Goal: Transaction & Acquisition: Purchase product/service

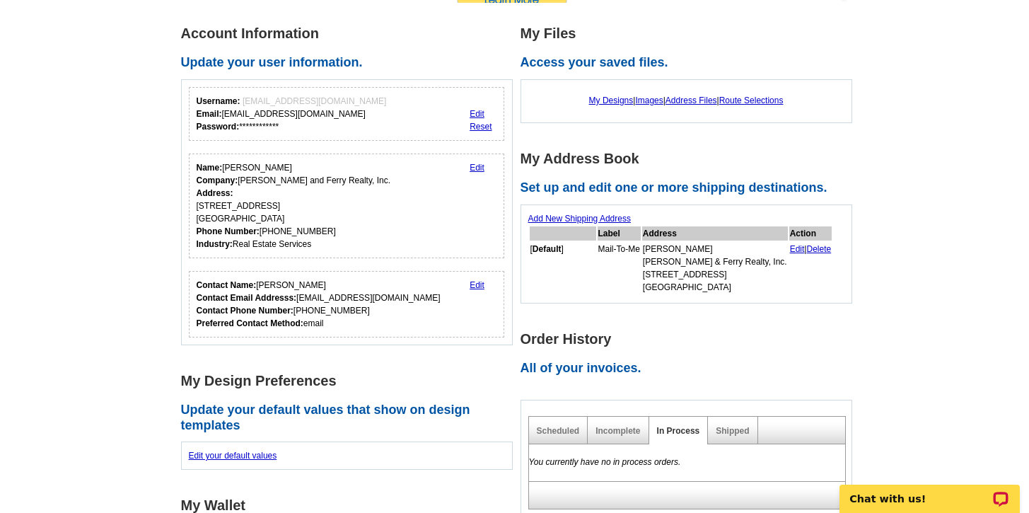
scroll to position [270, 0]
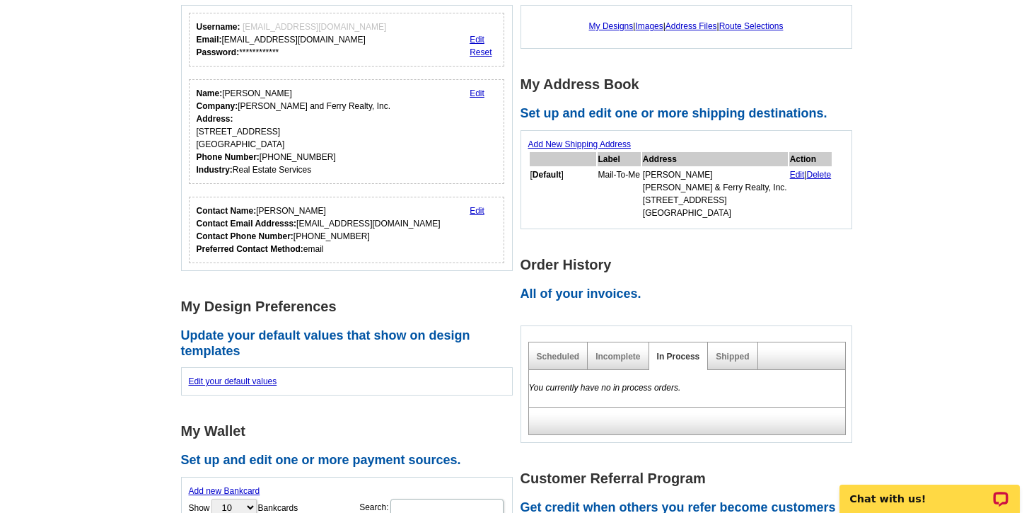
click at [607, 362] on div "Incomplete" at bounding box center [618, 356] width 61 height 28
click at [589, 358] on div "Incomplete" at bounding box center [618, 356] width 61 height 28
click at [601, 358] on link "Incomplete" at bounding box center [618, 357] width 45 height 10
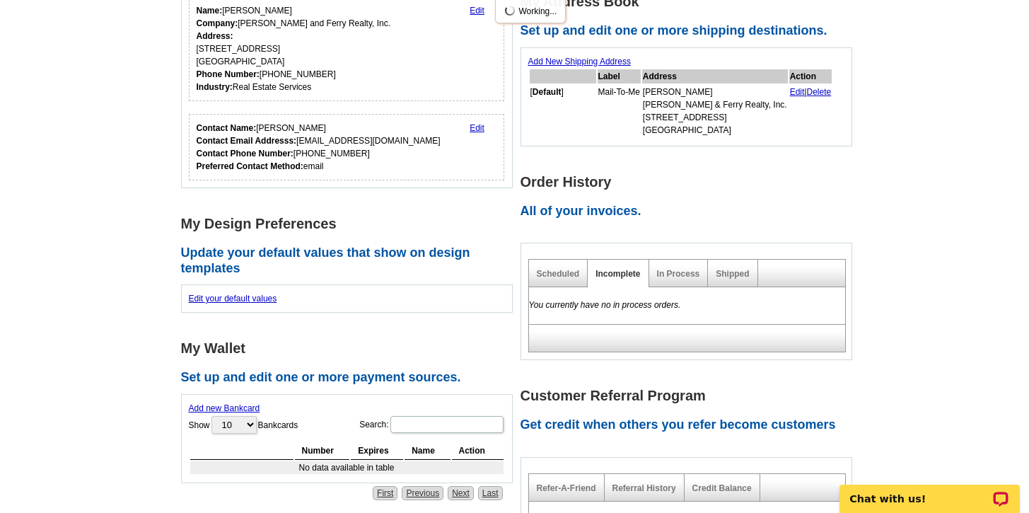
scroll to position [359, 0]
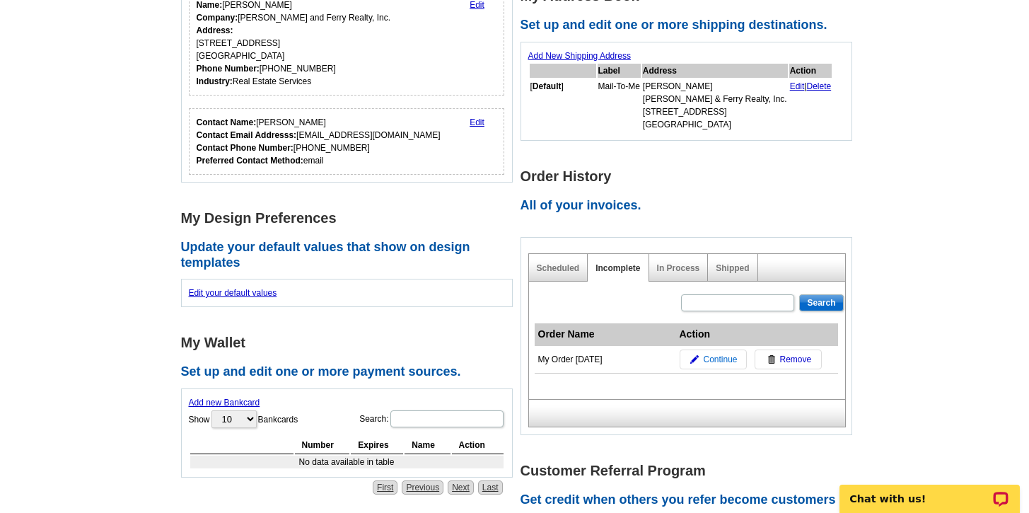
click at [700, 361] on link "Continue" at bounding box center [713, 359] width 67 height 20
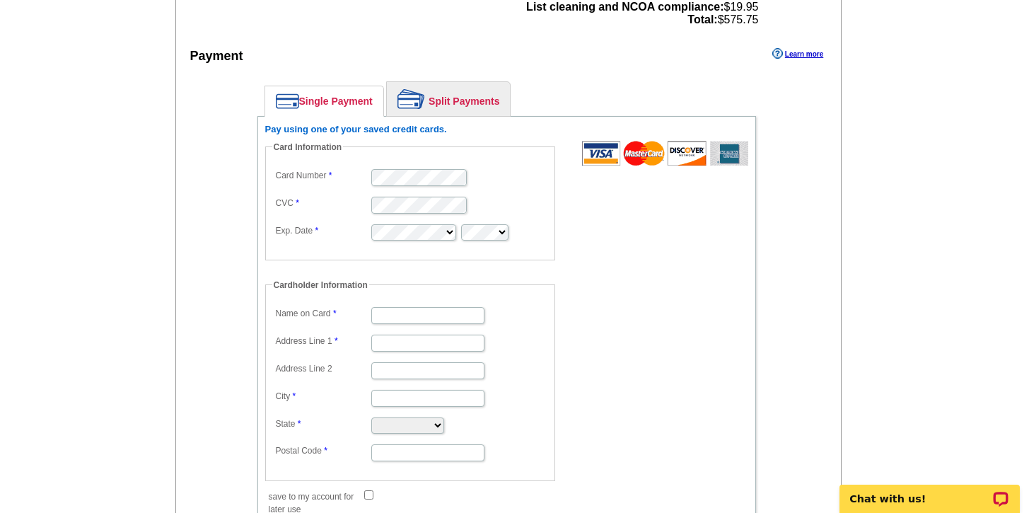
scroll to position [642, 0]
click at [380, 133] on h6 "Pay using one of your saved credit cards." at bounding box center [506, 130] width 483 height 11
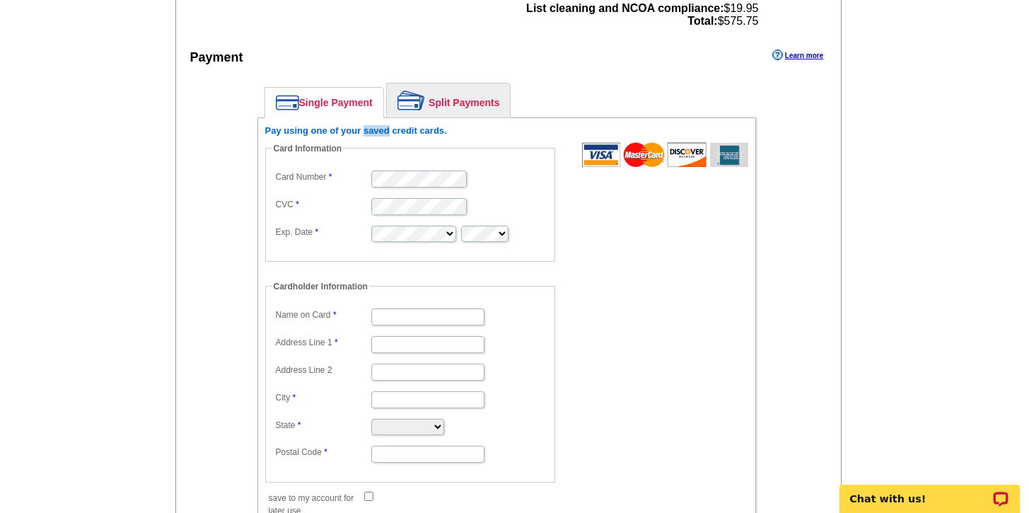
click at [380, 133] on h6 "Pay using one of your saved credit cards." at bounding box center [506, 130] width 483 height 11
click at [272, 170] on dd at bounding box center [410, 178] width 276 height 22
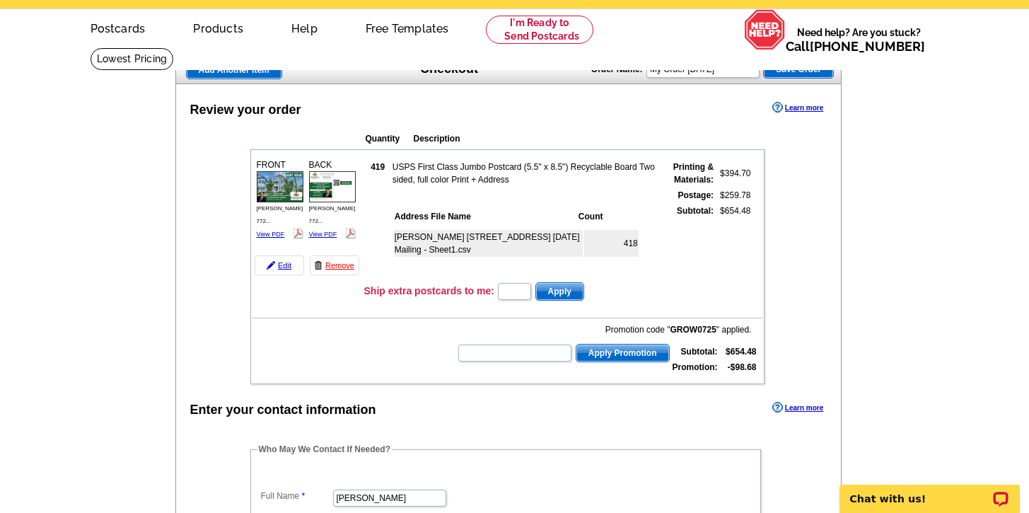
scroll to position [45, 0]
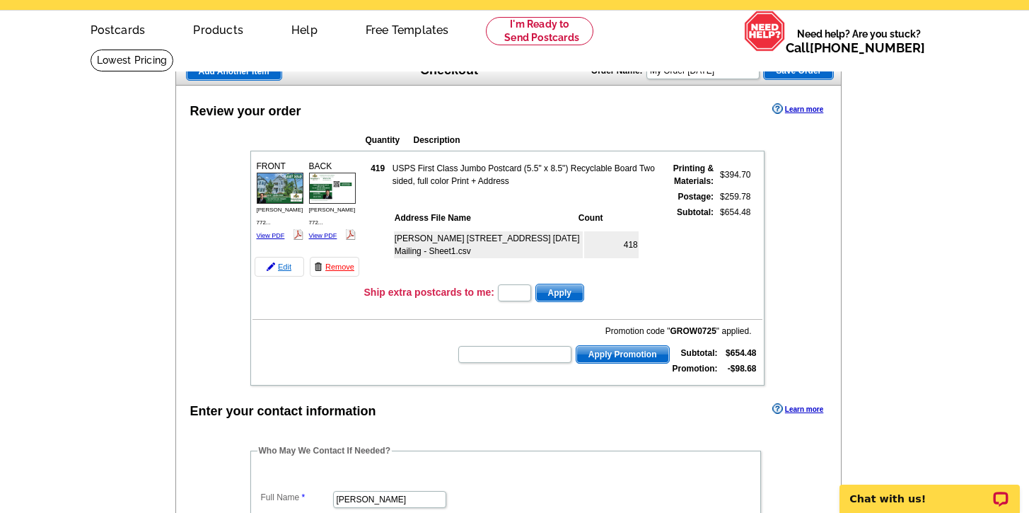
click at [277, 269] on link "Edit" at bounding box center [280, 267] width 50 height 20
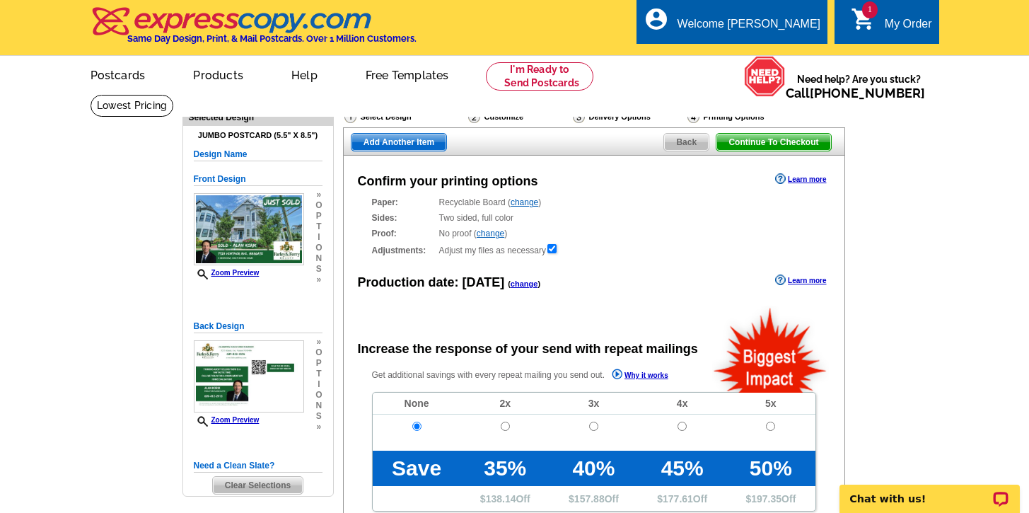
radio input "false"
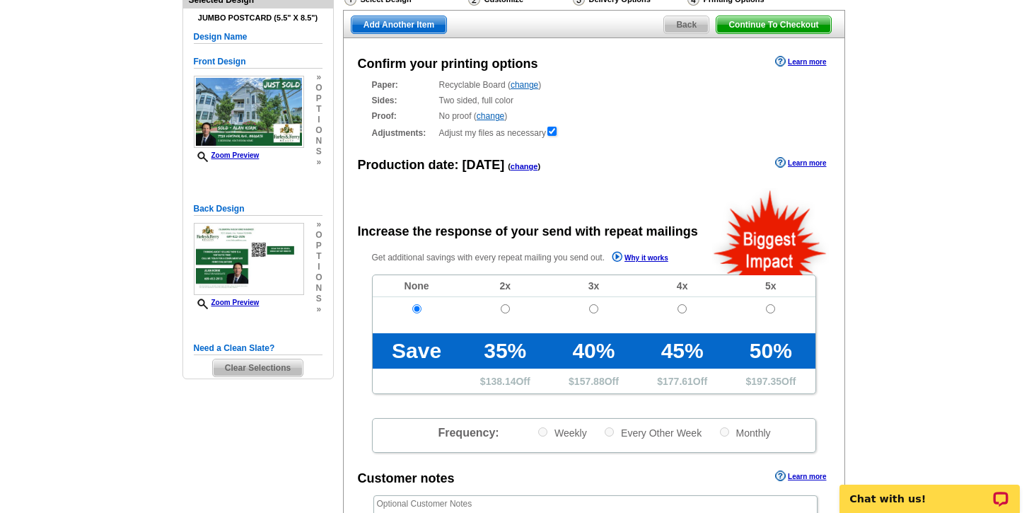
scroll to position [73, 0]
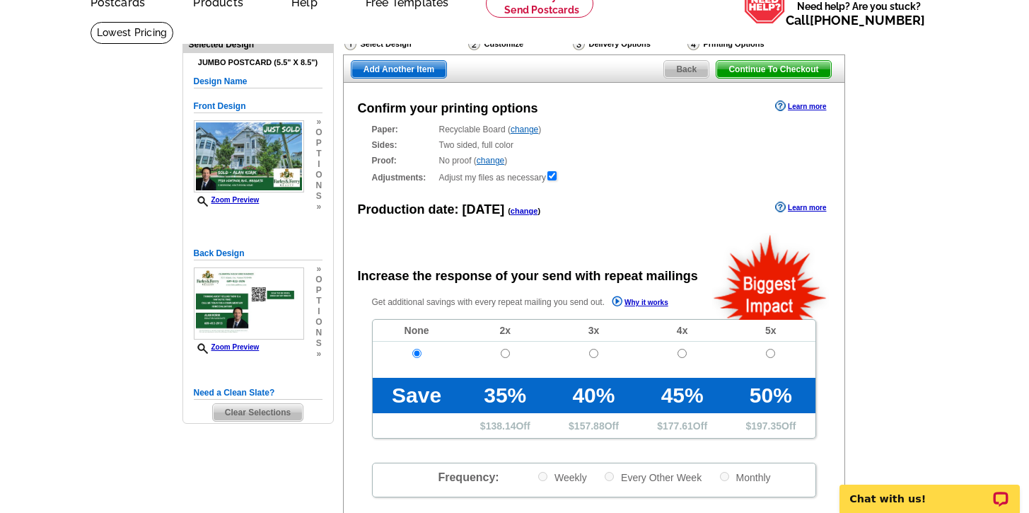
click at [617, 48] on div "Delivery Options" at bounding box center [628, 46] width 115 height 18
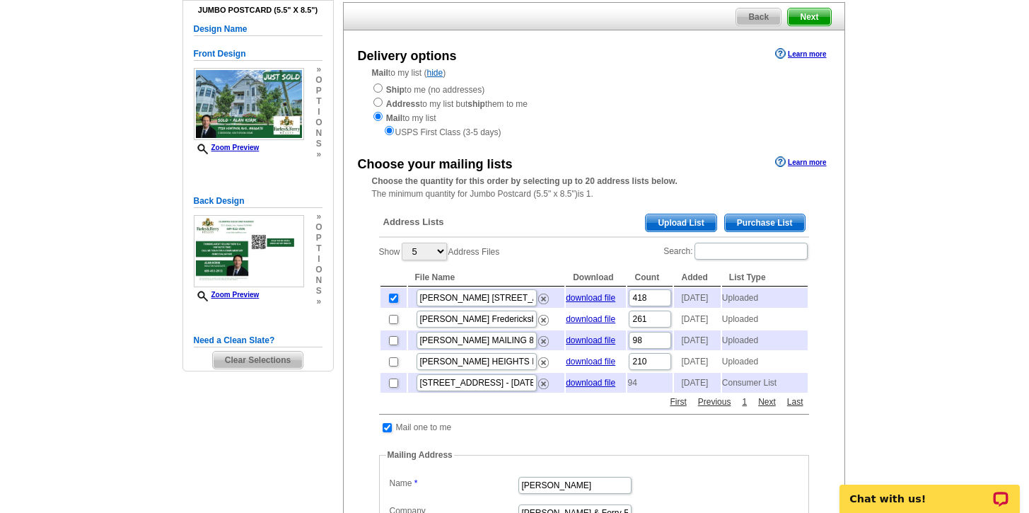
scroll to position [178, 0]
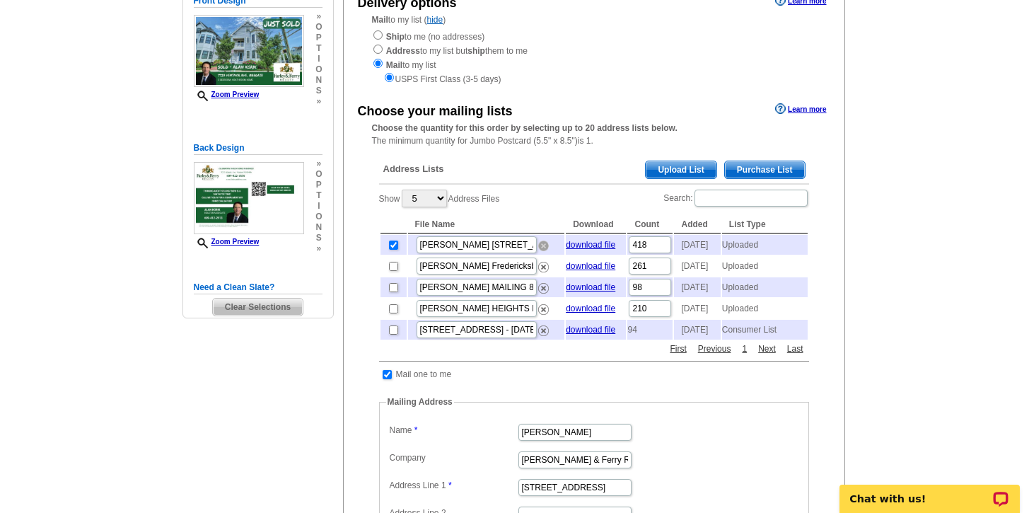
click at [543, 250] on img at bounding box center [543, 245] width 11 height 11
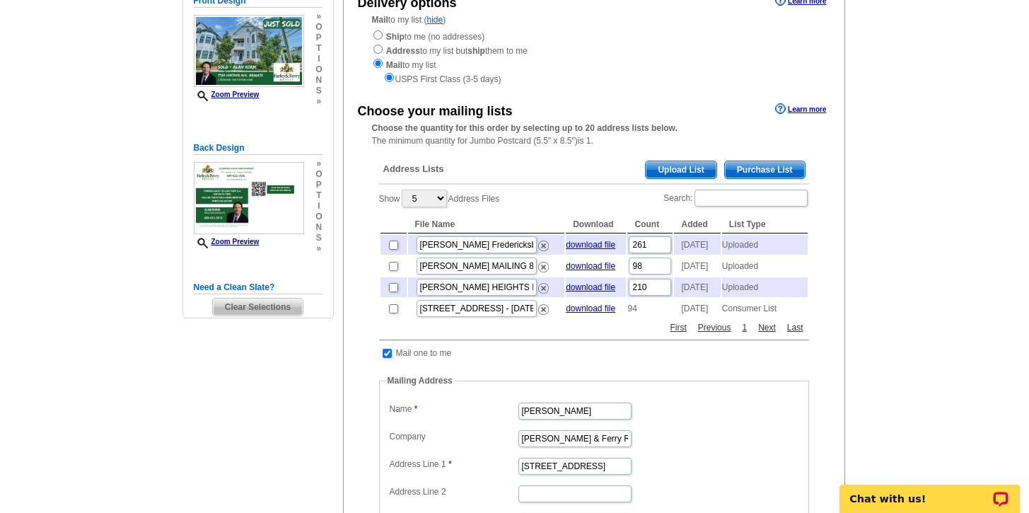
click at [669, 172] on span "Upload List" at bounding box center [681, 169] width 70 height 17
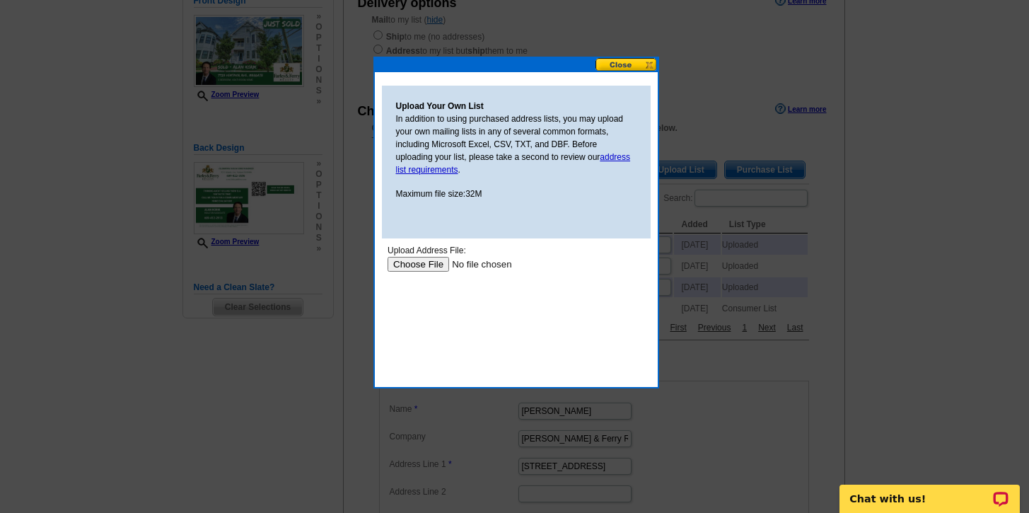
scroll to position [0, 0]
click at [435, 262] on input "file" at bounding box center [476, 264] width 179 height 15
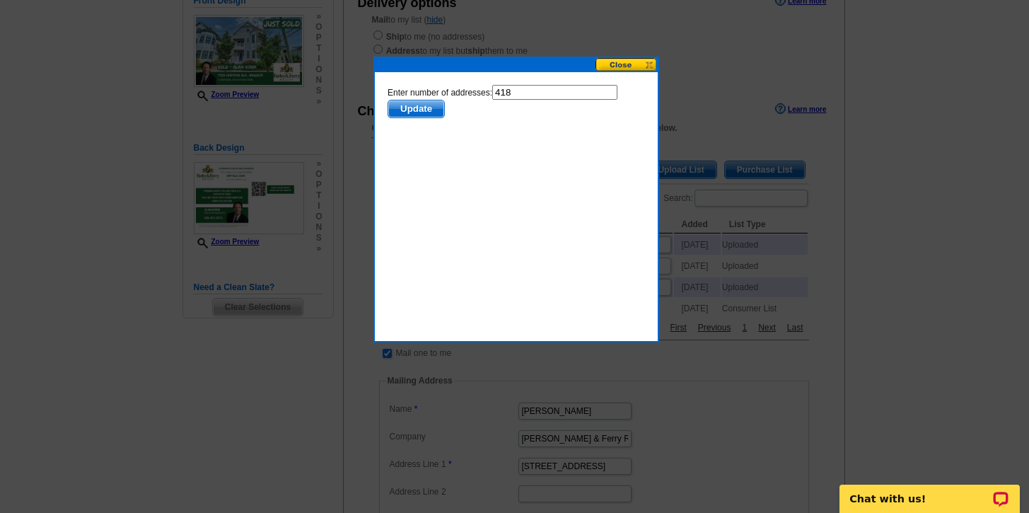
click at [559, 96] on input "418" at bounding box center [554, 92] width 125 height 15
type input "417"
click at [436, 105] on span "Update" at bounding box center [416, 108] width 56 height 17
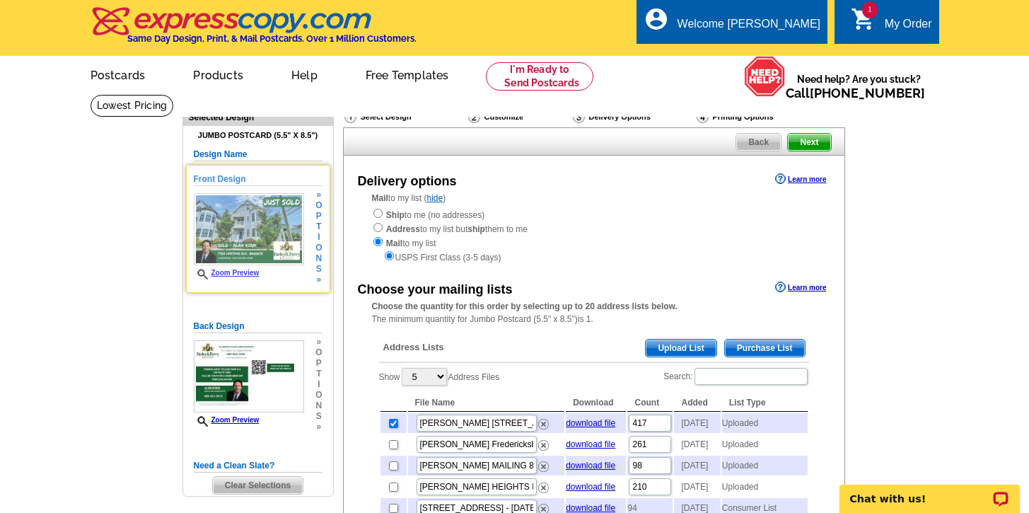
click at [231, 275] on link "Zoom Preview" at bounding box center [227, 273] width 66 height 8
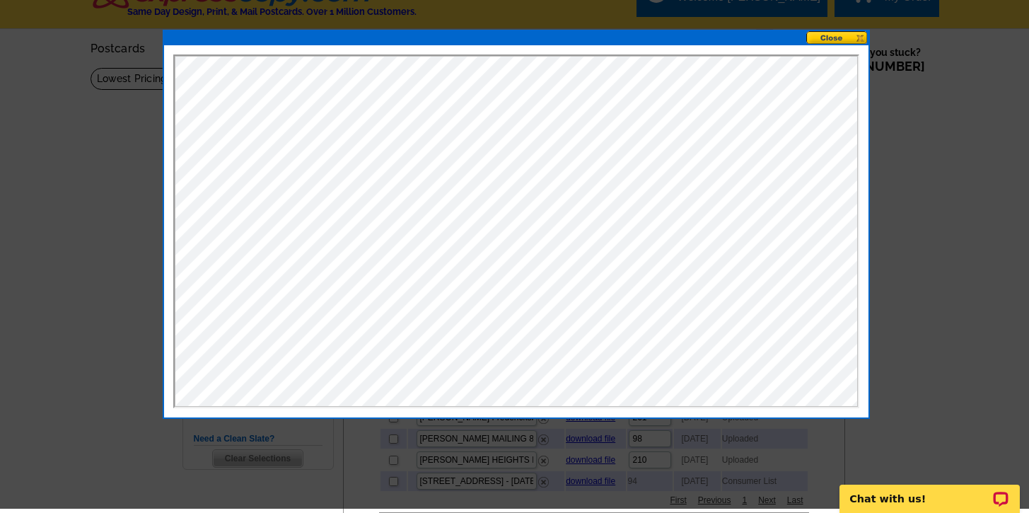
scroll to position [23, 0]
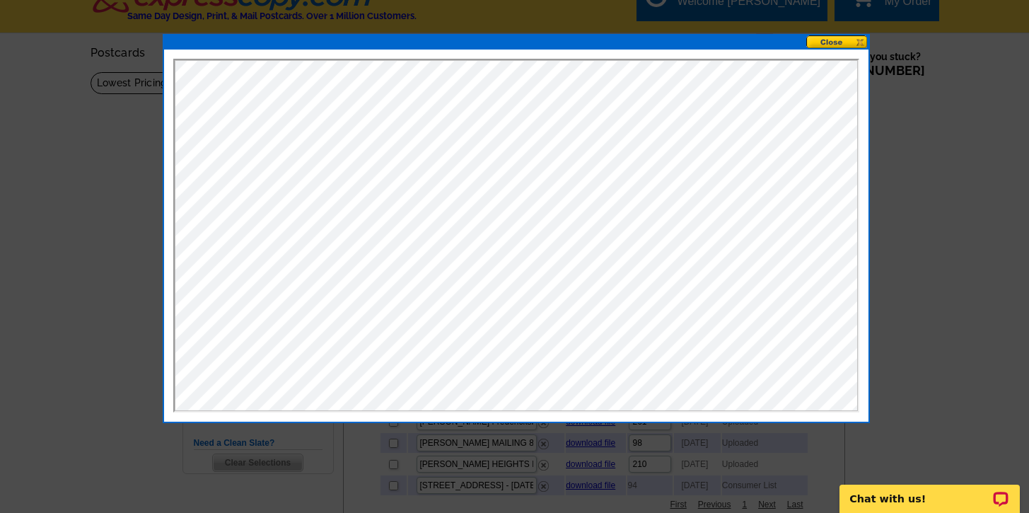
click at [822, 40] on button at bounding box center [837, 41] width 62 height 13
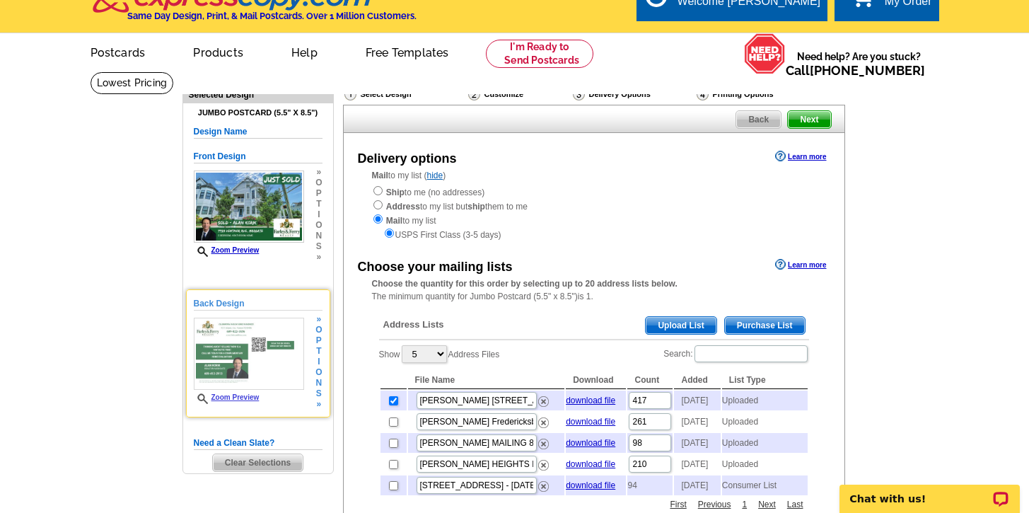
click at [221, 395] on link "Zoom Preview" at bounding box center [227, 397] width 66 height 8
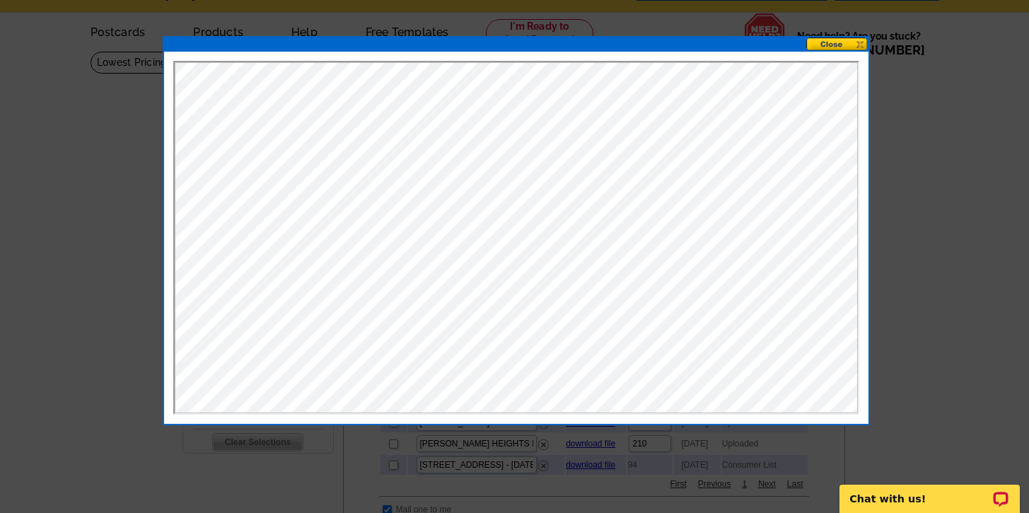
scroll to position [44, 0]
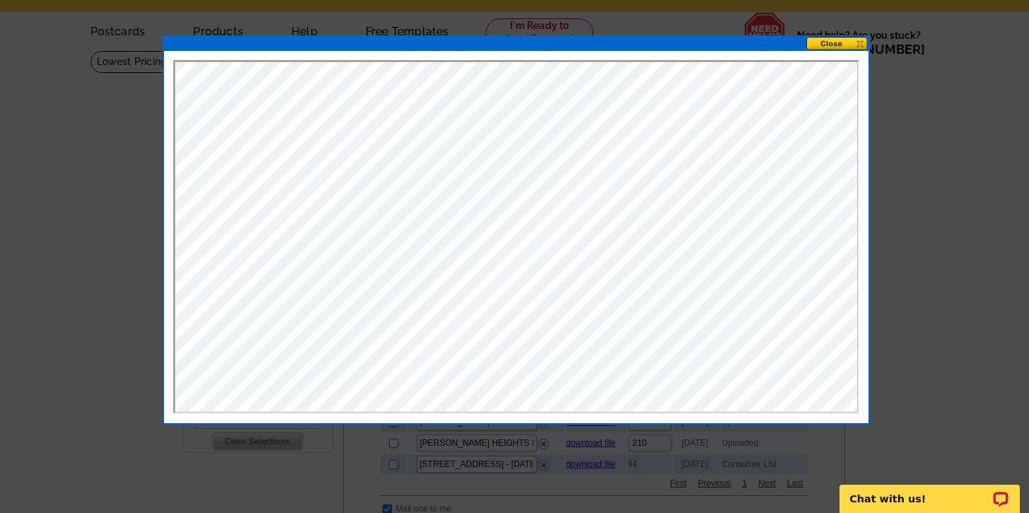
click at [824, 45] on button at bounding box center [837, 43] width 62 height 13
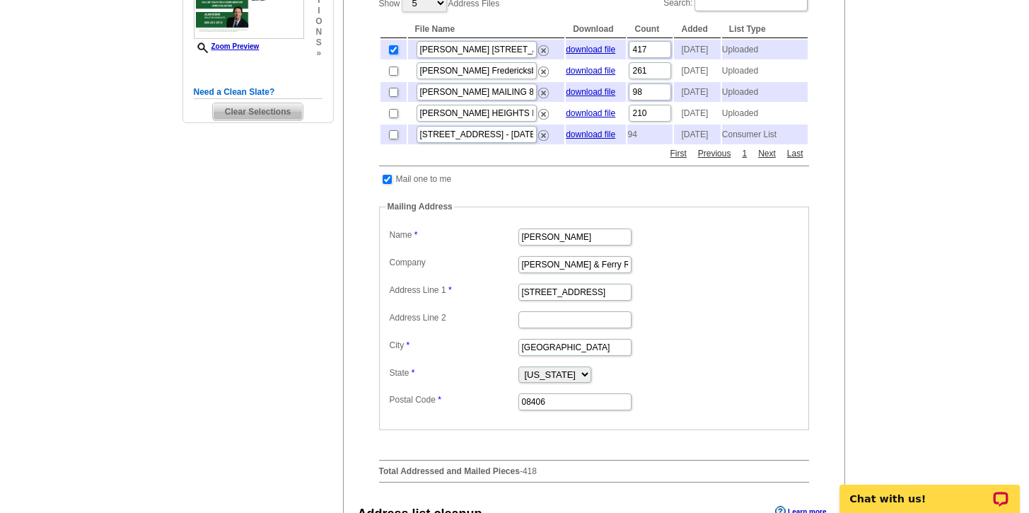
scroll to position [407, 0]
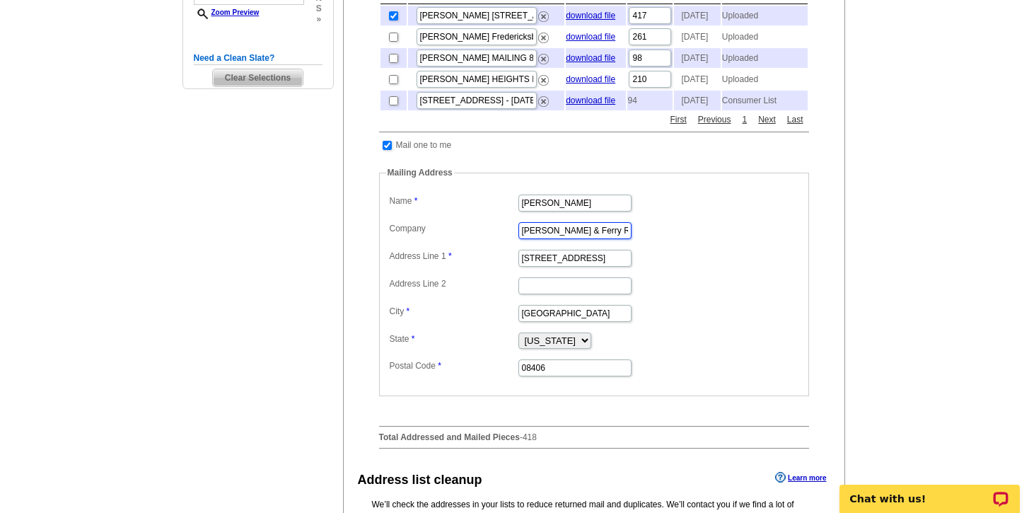
click at [557, 239] on input "Farley & Ferry Realty, Inc." at bounding box center [574, 230] width 113 height 17
click at [673, 268] on dd "5215 Atlantic Ave" at bounding box center [594, 257] width 416 height 22
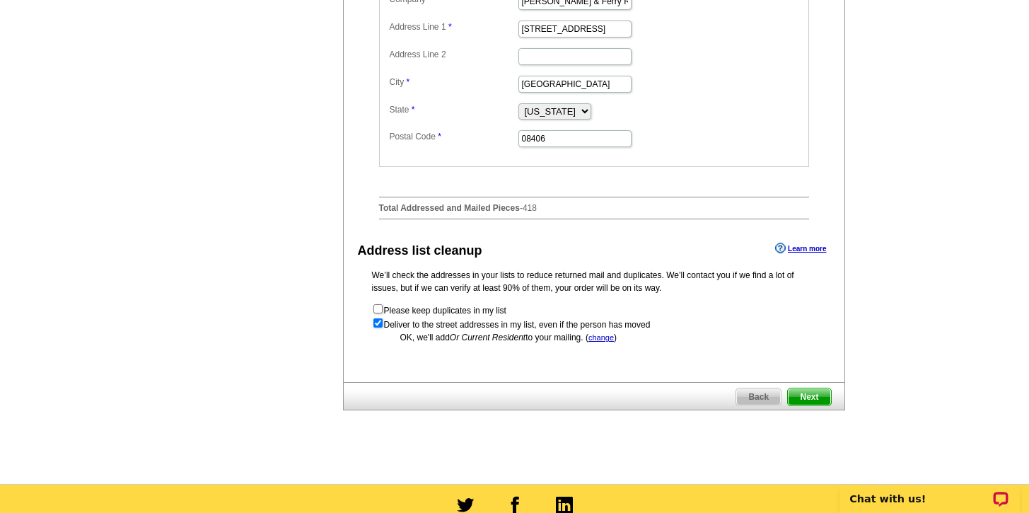
scroll to position [636, 0]
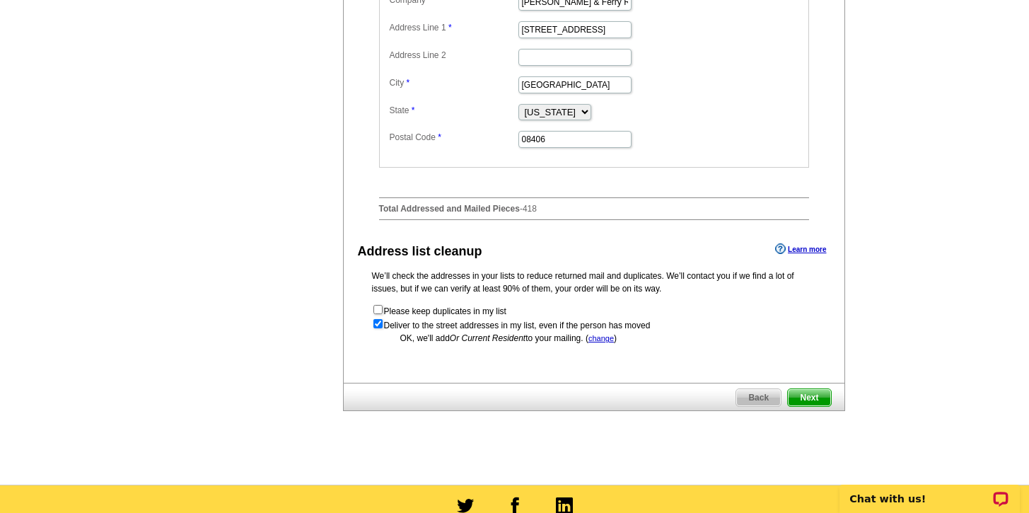
click at [605, 342] on link "change" at bounding box center [600, 338] width 25 height 8
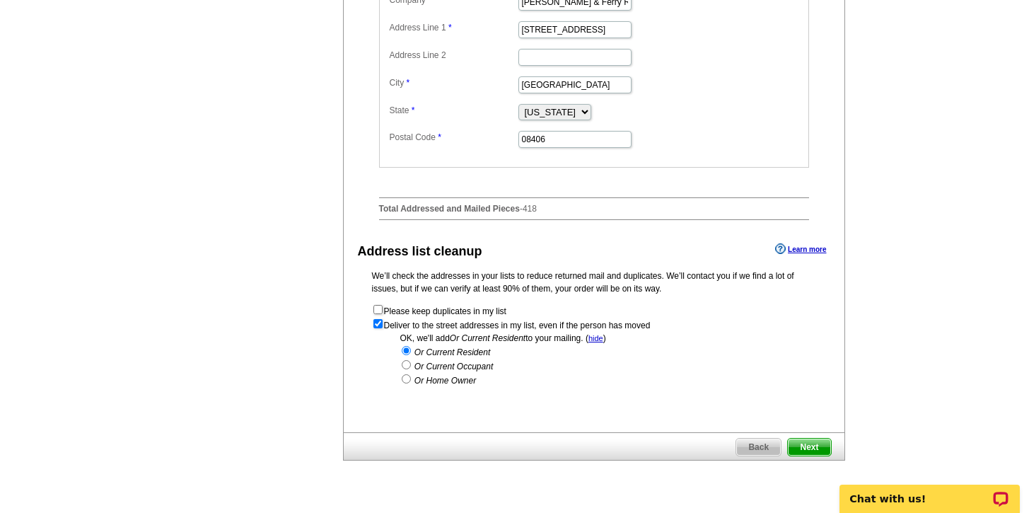
click at [599, 342] on link "hide" at bounding box center [595, 338] width 15 height 8
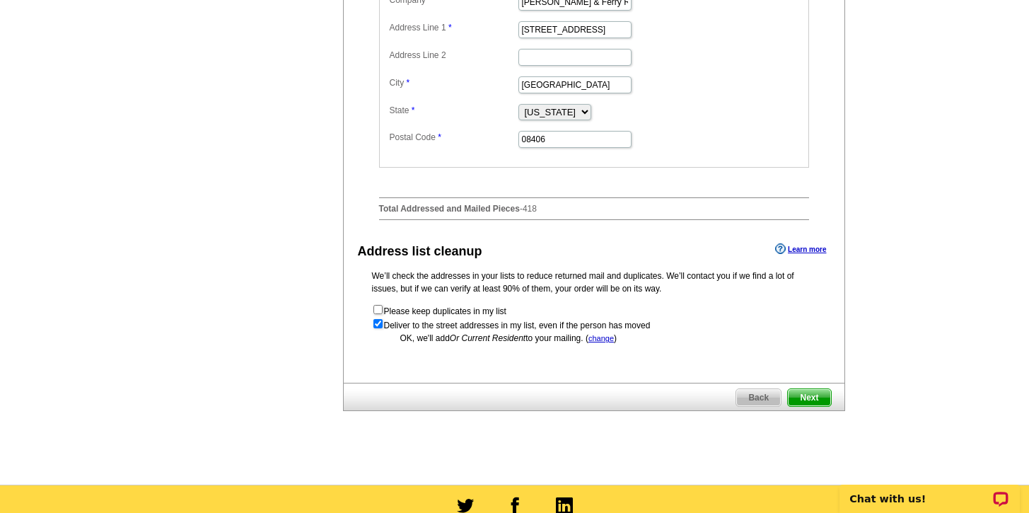
click at [803, 406] on span "Next" at bounding box center [809, 397] width 42 height 17
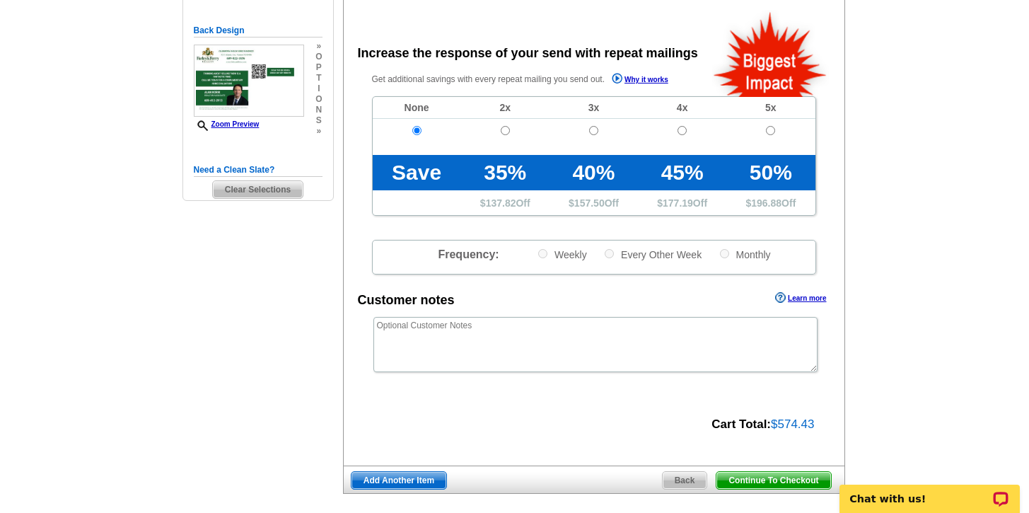
scroll to position [338, 0]
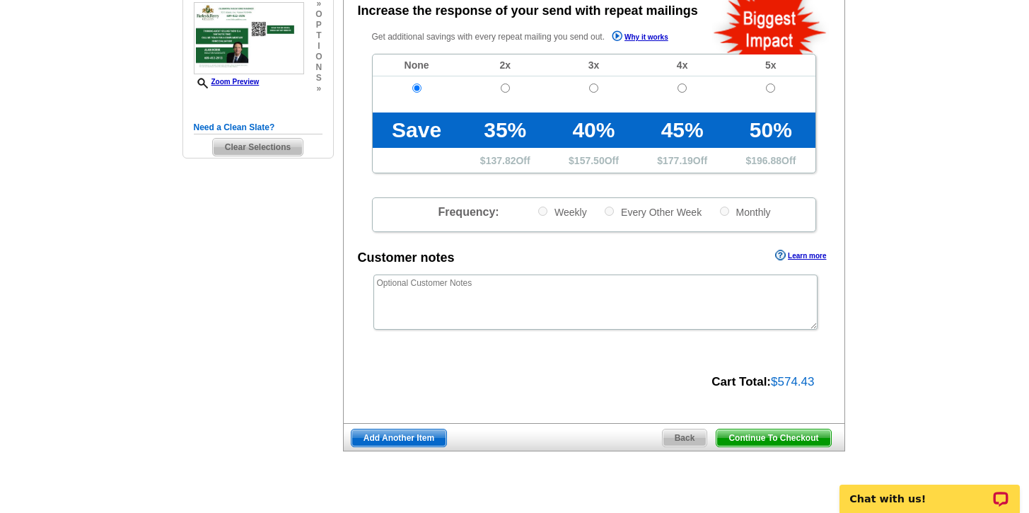
click at [747, 442] on span "Continue To Checkout" at bounding box center [773, 437] width 114 height 17
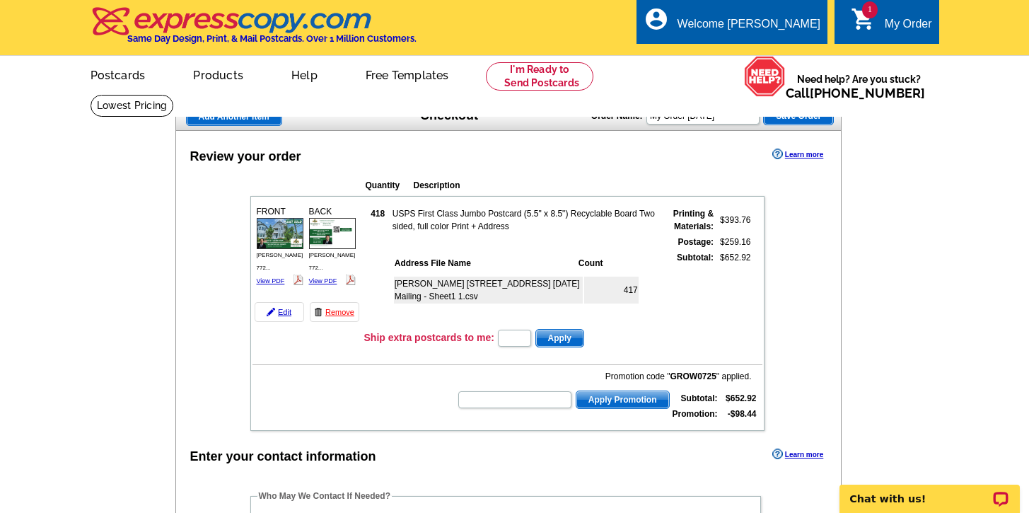
click at [356, 314] on link "Remove" at bounding box center [335, 312] width 50 height 20
click at [352, 310] on link "Remove" at bounding box center [335, 312] width 50 height 20
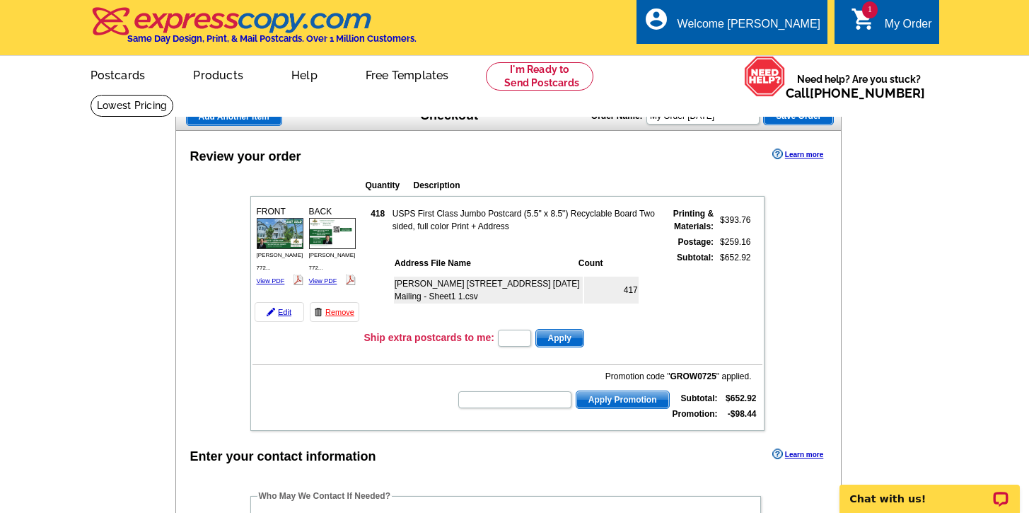
scroll to position [259, 0]
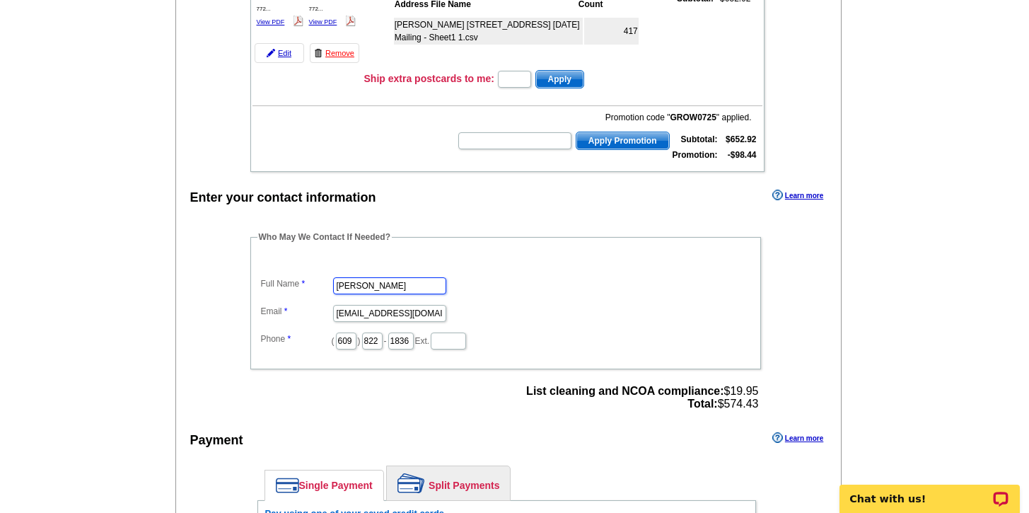
click at [392, 284] on input "[PERSON_NAME]" at bounding box center [389, 285] width 113 height 17
click at [388, 315] on input "[EMAIL_ADDRESS][DOMAIN_NAME]" at bounding box center [389, 313] width 113 height 17
click at [347, 342] on input "609" at bounding box center [346, 340] width 21 height 17
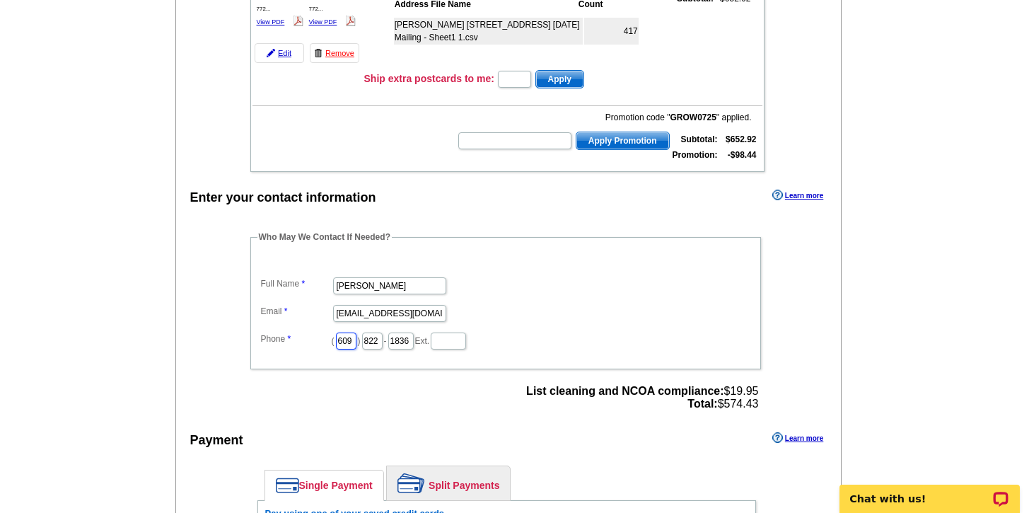
click at [347, 342] on input "609" at bounding box center [346, 340] width 21 height 17
type input "609"
type input "412"
type input "2913"
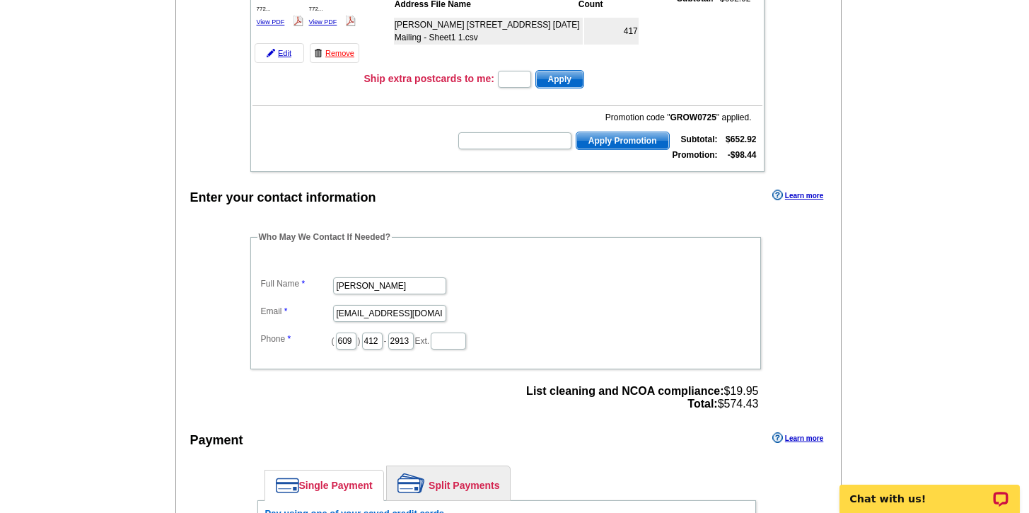
scroll to position [0, 0]
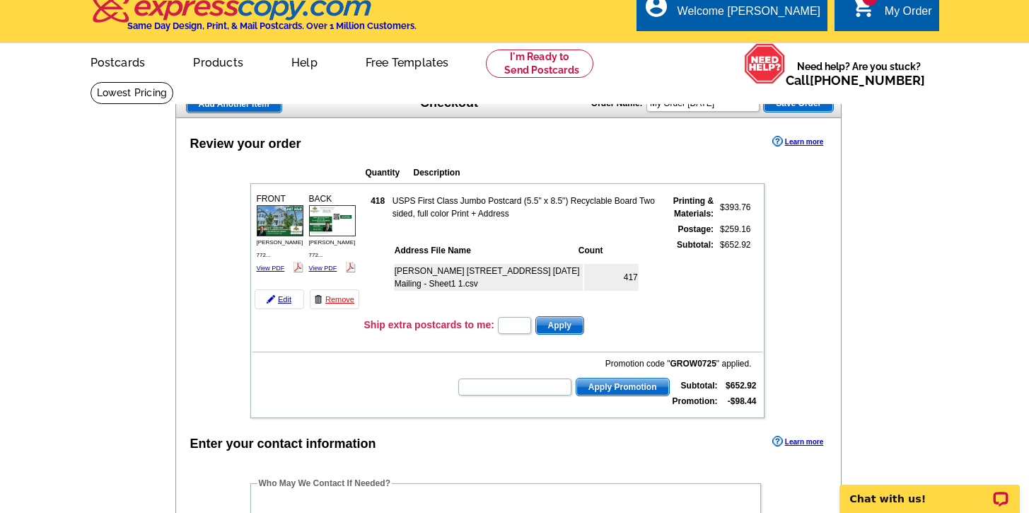
scroll to position [13, 0]
click at [319, 264] on link "View PDF" at bounding box center [323, 267] width 28 height 7
click at [264, 264] on link "View PDF" at bounding box center [271, 267] width 28 height 7
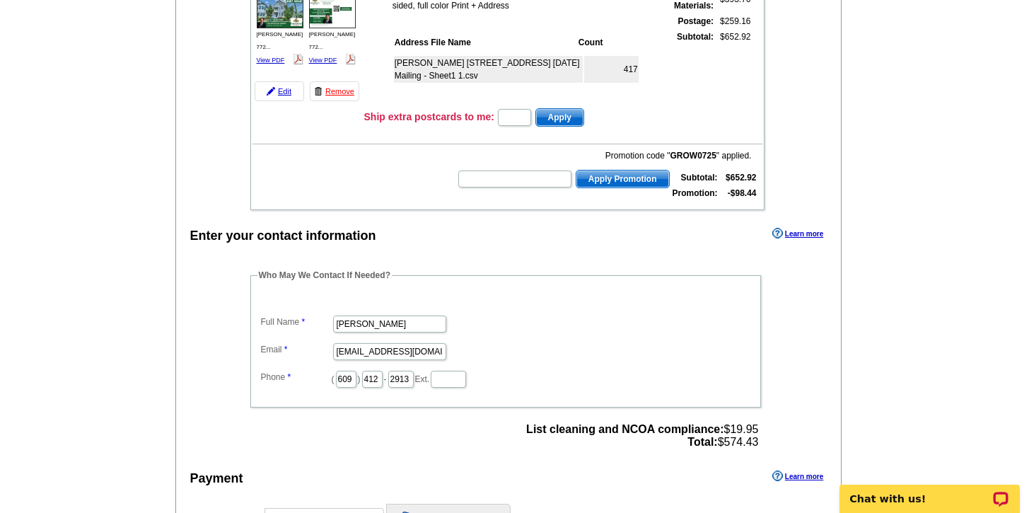
scroll to position [209, 0]
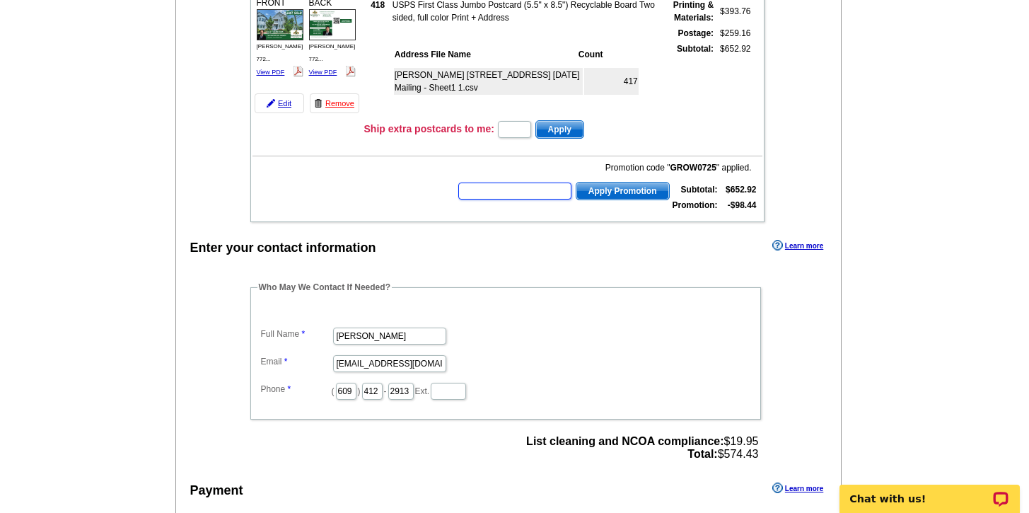
click at [506, 192] on input "text" at bounding box center [514, 190] width 113 height 17
type input "GROW0725"
click at [613, 195] on span "Apply Promotion" at bounding box center [622, 190] width 93 height 17
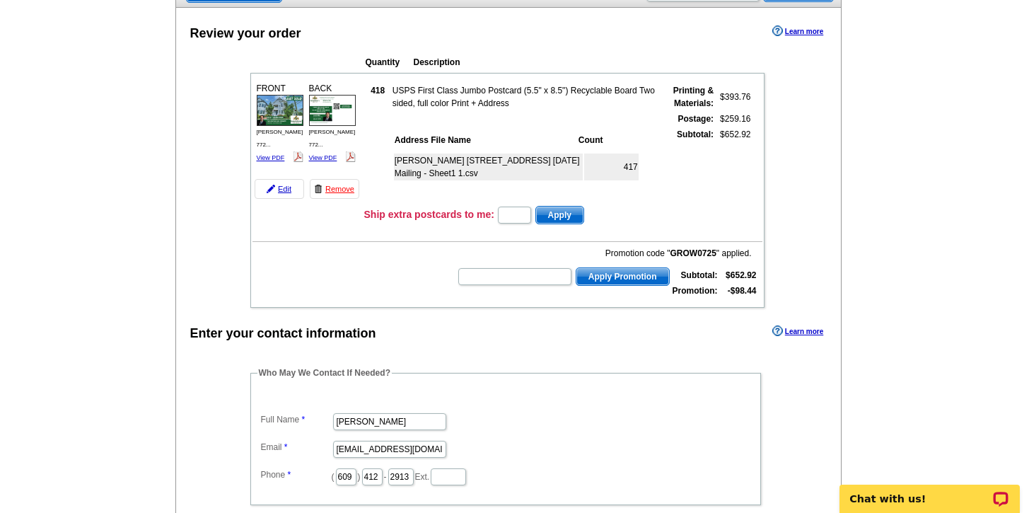
scroll to position [120, 0]
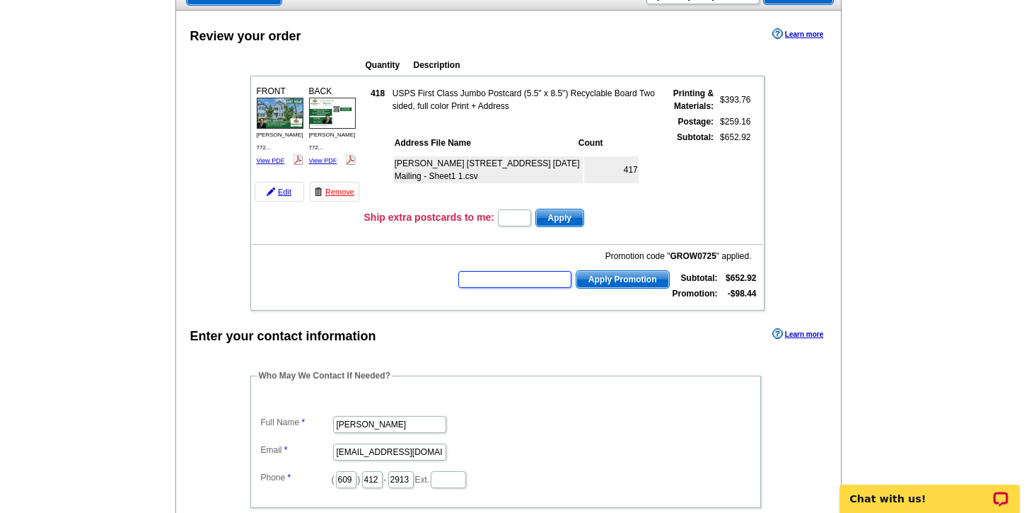
click at [479, 277] on input "text" at bounding box center [514, 279] width 113 height 17
type input "GROW0825"
click at [600, 285] on span "Apply Promotion" at bounding box center [622, 279] width 93 height 17
click at [535, 284] on input "text" at bounding box center [514, 279] width 113 height 17
type input "GROW0725"
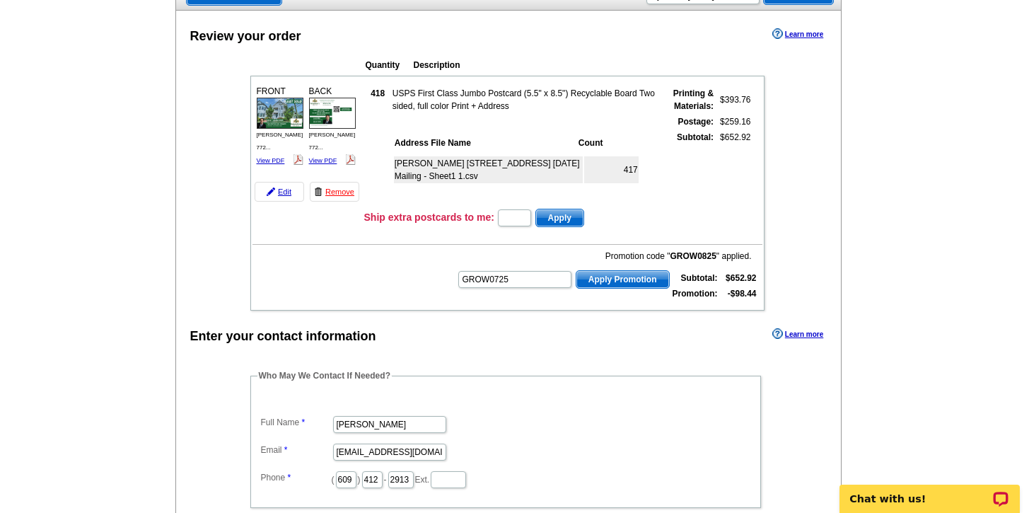
click at [595, 284] on span "Apply Promotion" at bounding box center [622, 279] width 93 height 17
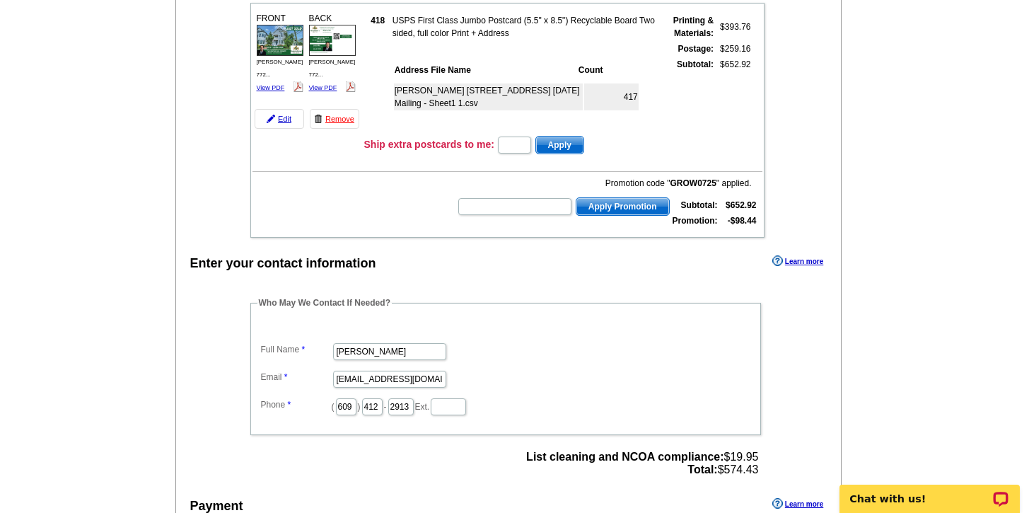
scroll to position [214, 0]
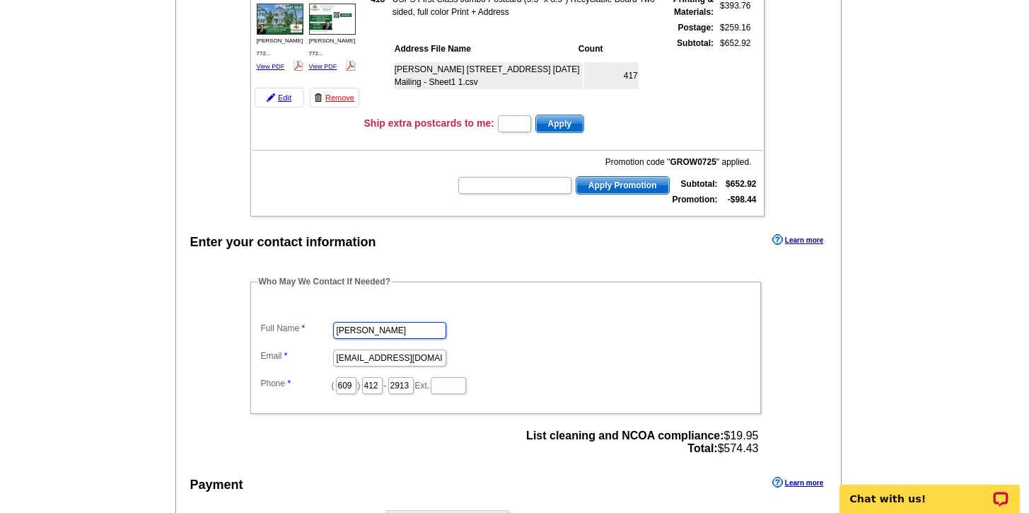
click at [373, 330] on input "[PERSON_NAME]" at bounding box center [389, 330] width 113 height 17
click at [377, 356] on input "[EMAIL_ADDRESS][DOMAIN_NAME]" at bounding box center [389, 357] width 113 height 17
click at [343, 389] on input "609" at bounding box center [346, 385] width 21 height 17
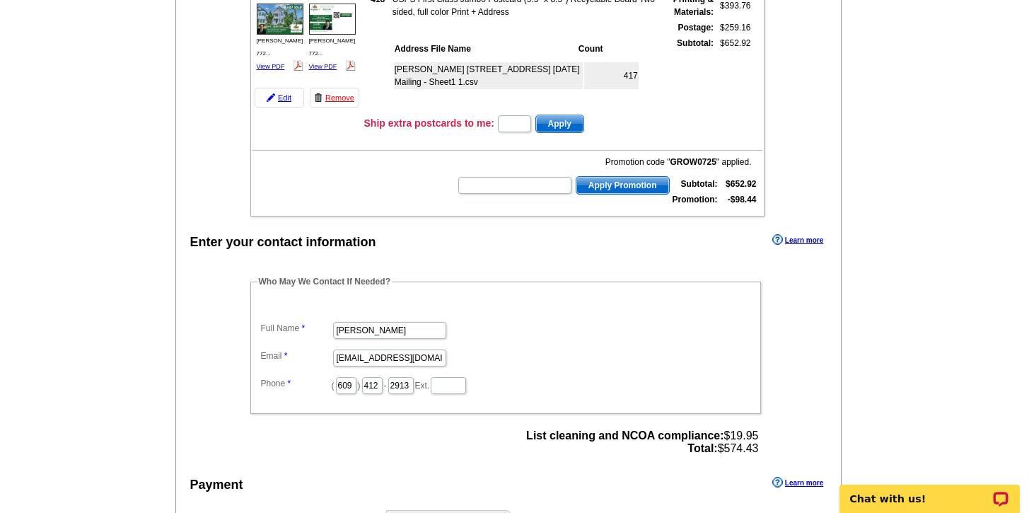
click at [304, 414] on div "Who May We Contact If Needed? Full Name ALAN KORIK Email ALANKORIK@AOL.COM Phon…" at bounding box center [506, 367] width 569 height 184
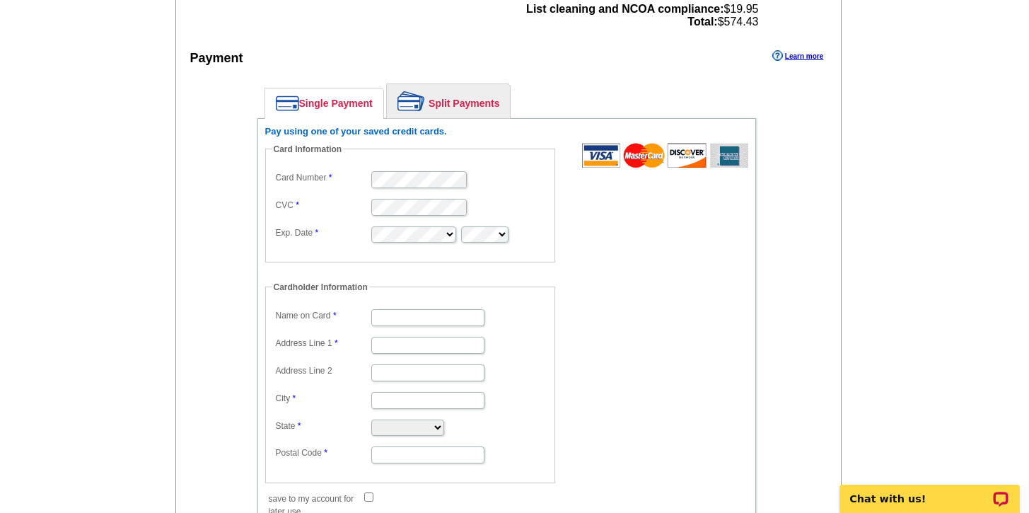
scroll to position [639, 0]
click at [402, 248] on fieldset "Card Information Card Number CVC Exp. Date" at bounding box center [410, 204] width 290 height 120
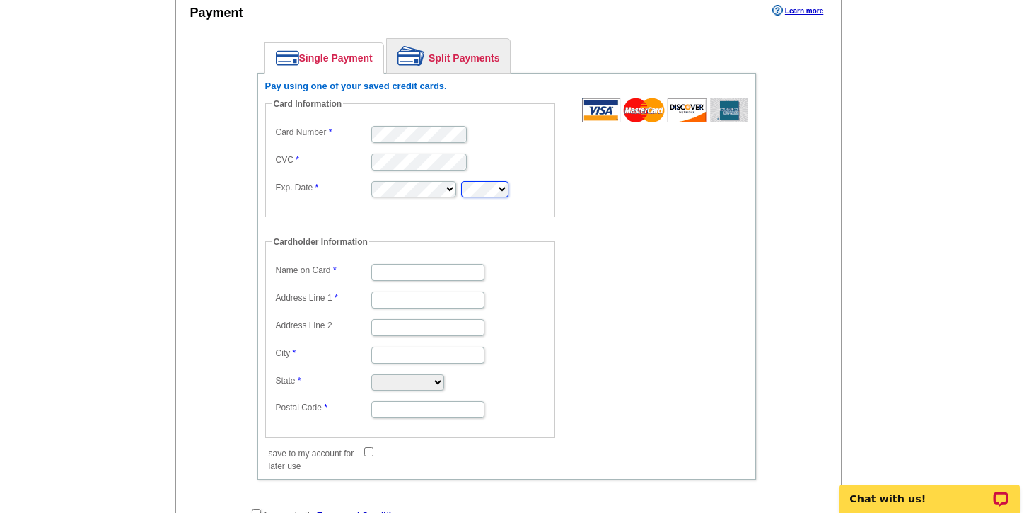
scroll to position [692, 0]
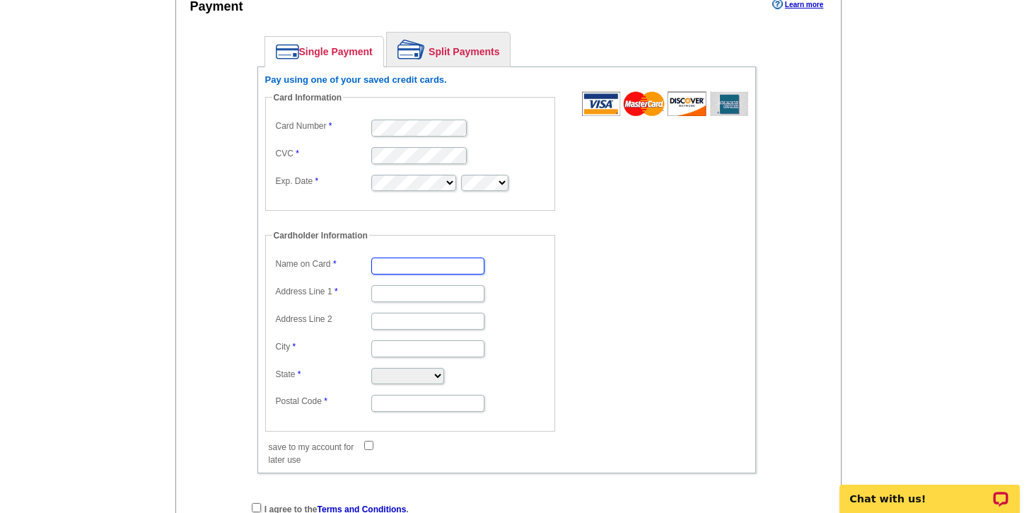
click at [399, 267] on input "Name on Card" at bounding box center [427, 265] width 113 height 17
type input "[PERSON_NAME]"
paste input "[STREET_ADDRESS]"
type input "[STREET_ADDRESS]"
click at [404, 347] on input "City" at bounding box center [427, 348] width 113 height 17
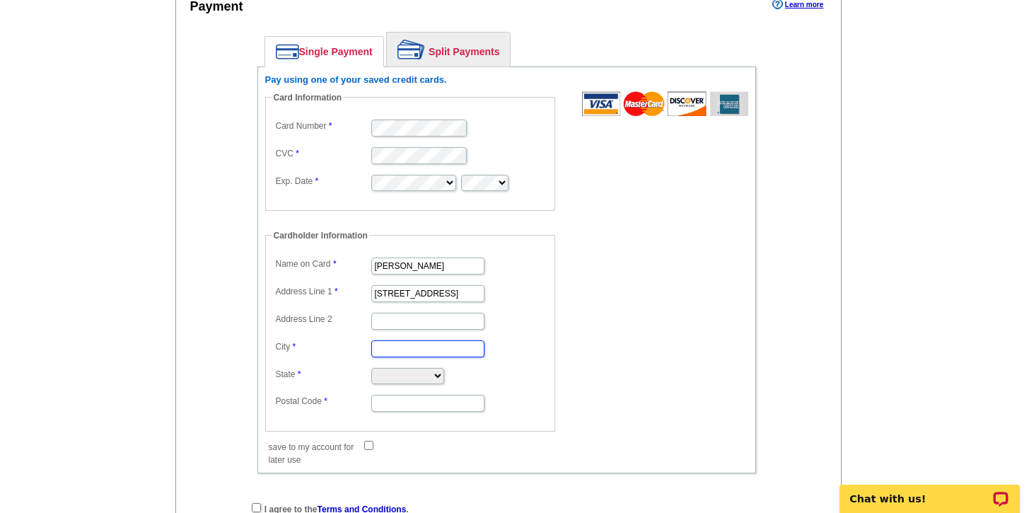
paste input "Egg Harbor Township"
type input "Egg Harbor Township"
click at [407, 375] on select "Alabama Alaska Arizona Arkansas California Colorado Connecticut District of Col…" at bounding box center [407, 376] width 73 height 16
select select "NJ"
click at [371, 368] on select "Alabama Alaska Arizona Arkansas California Colorado Connecticut District of Col…" at bounding box center [407, 376] width 73 height 16
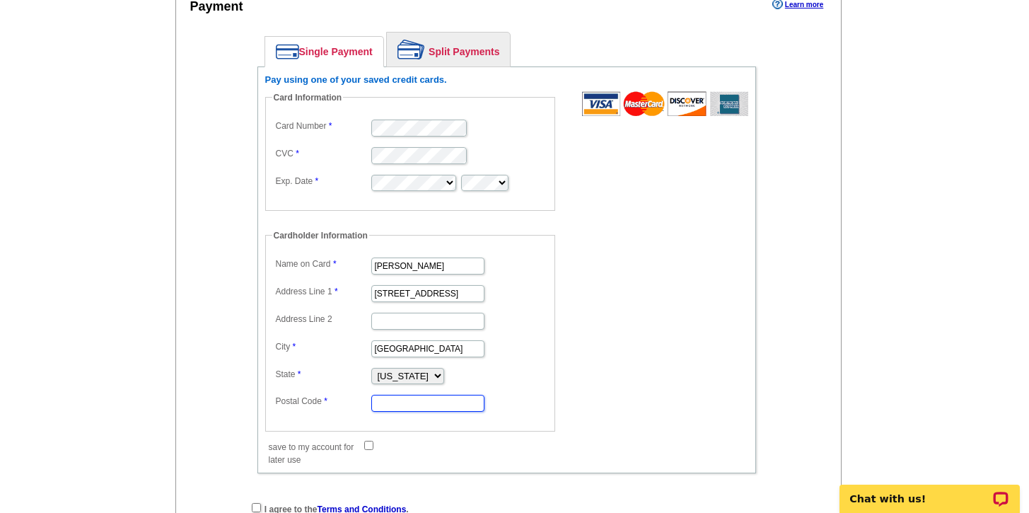
click at [391, 395] on input "Postal Code" at bounding box center [427, 403] width 113 height 17
paste input "08234"
type input "08234"
click at [593, 347] on form "Card Information Card Number CVC Exp. Date Cardholder Information Name on Card …" at bounding box center [506, 271] width 483 height 360
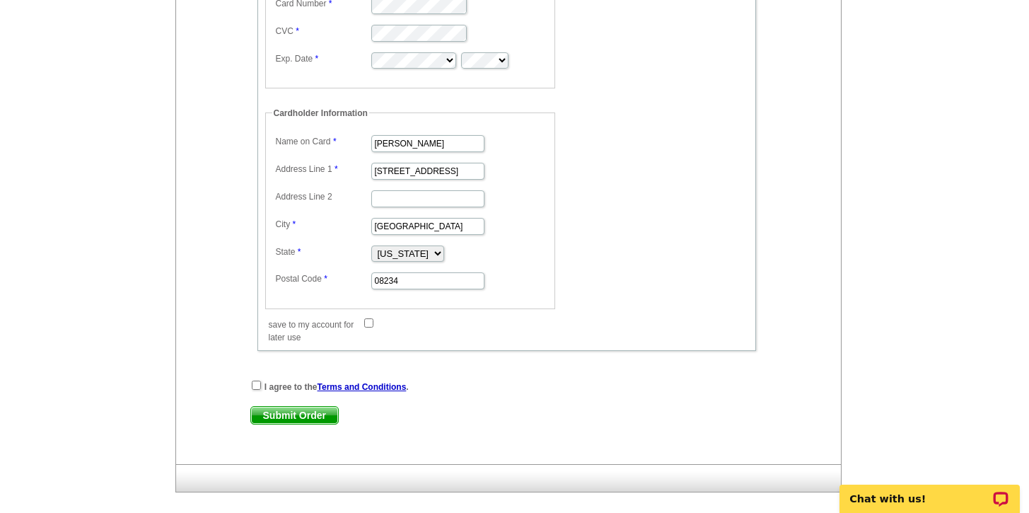
scroll to position [826, 0]
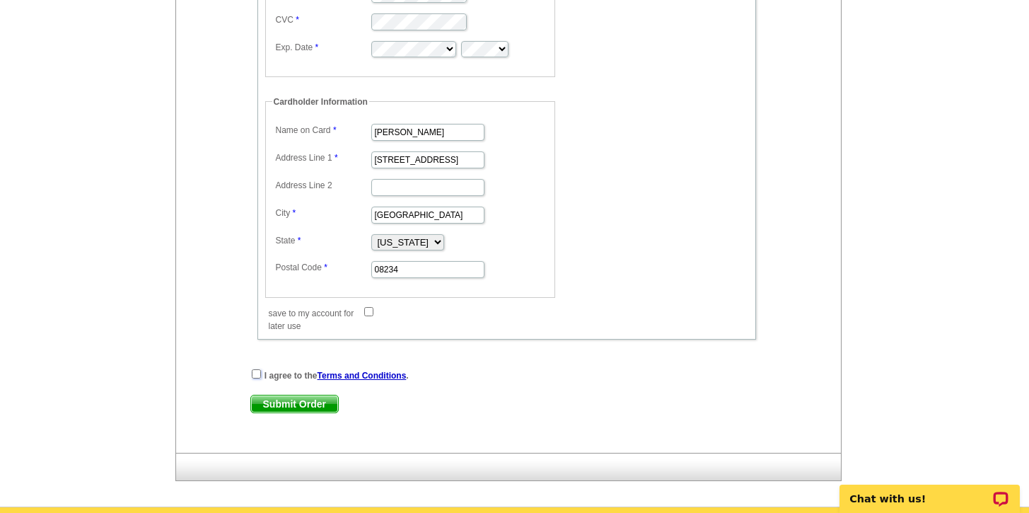
click at [255, 373] on input "checkbox" at bounding box center [256, 373] width 9 height 9
checkbox input "true"
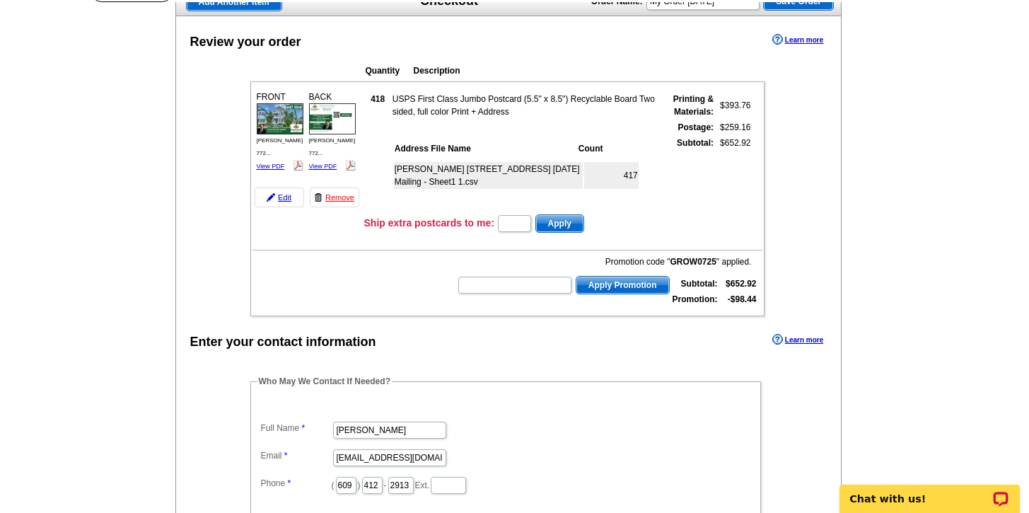
scroll to position [0, 0]
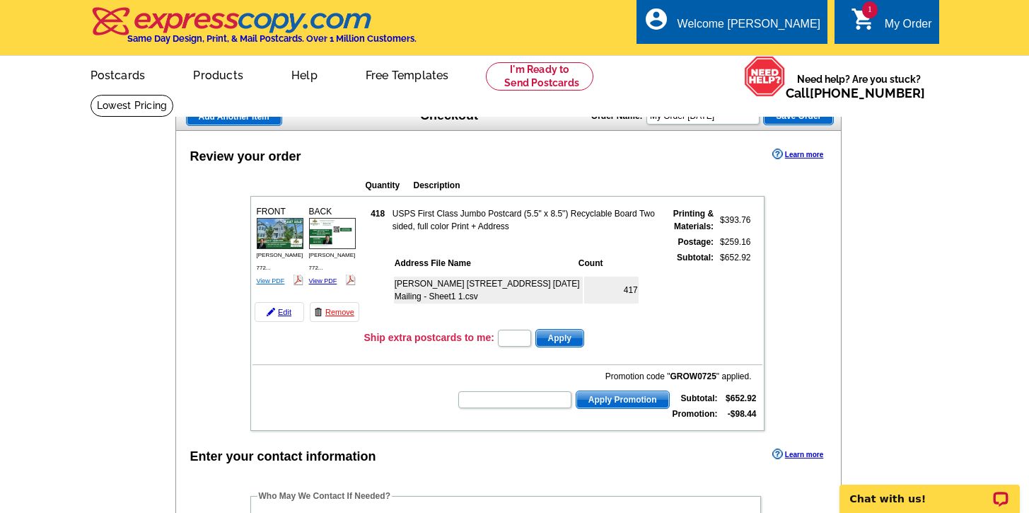
click at [271, 277] on link "View PDF" at bounding box center [271, 280] width 28 height 7
click at [327, 277] on link "View PDF" at bounding box center [323, 280] width 28 height 7
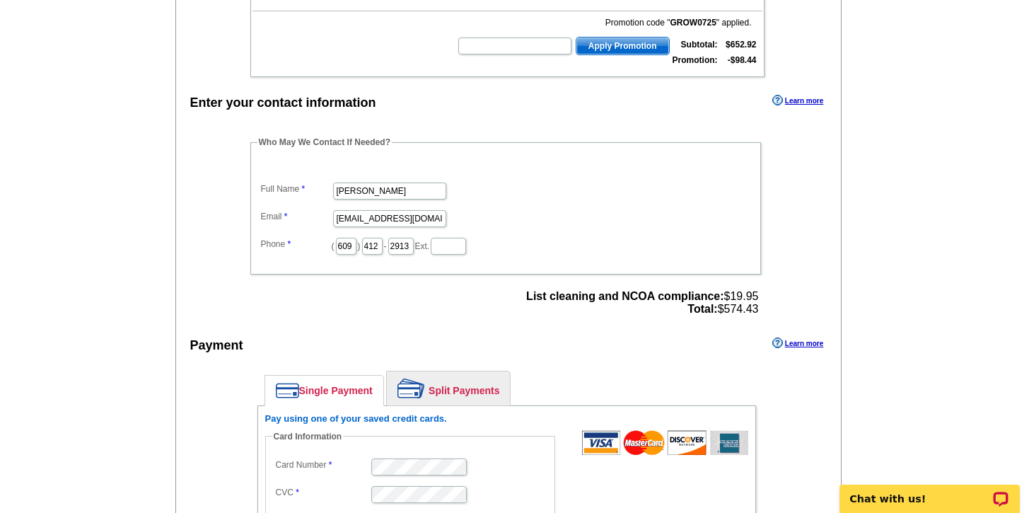
scroll to position [1120, 0]
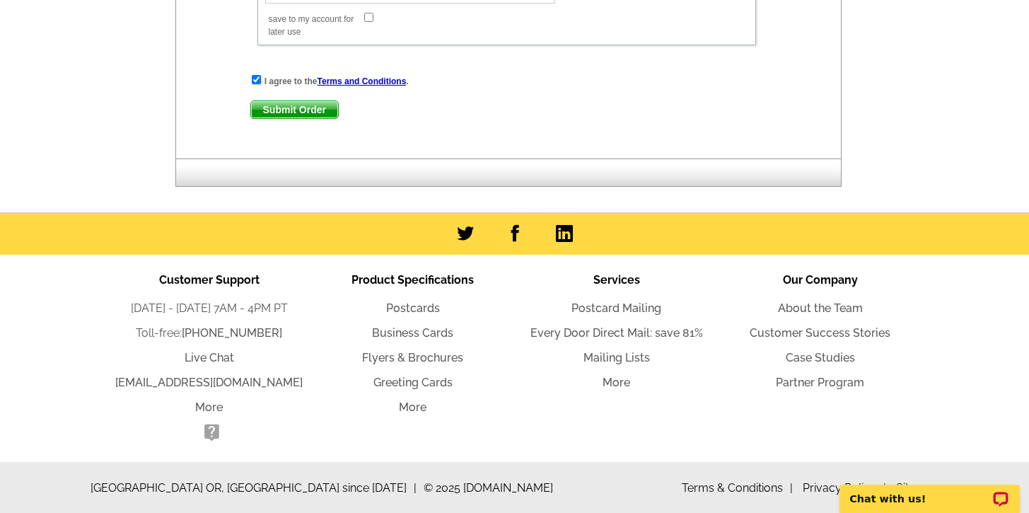
click at [284, 113] on span "Submit Order" at bounding box center [294, 109] width 87 height 17
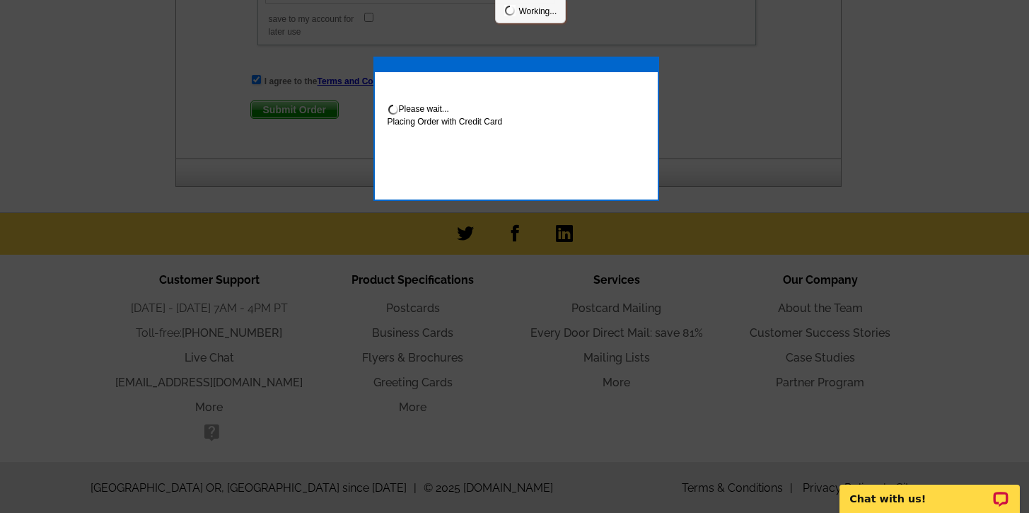
scroll to position [1192, 0]
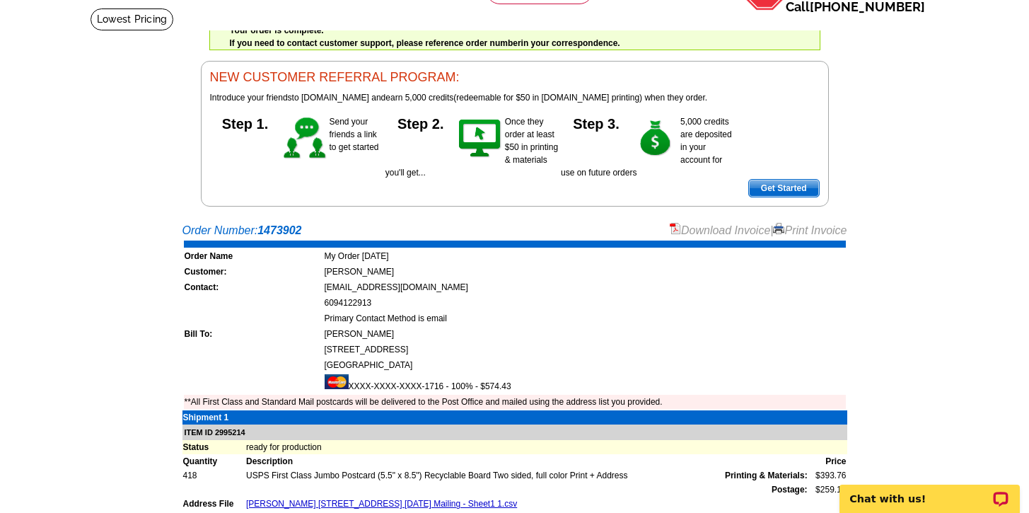
scroll to position [78, 0]
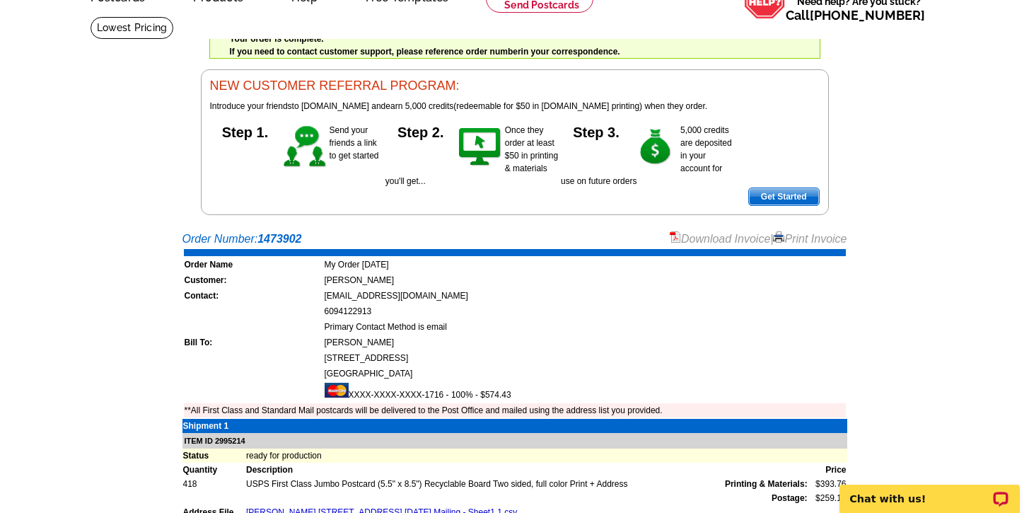
click at [692, 238] on link "Download Invoice" at bounding box center [720, 239] width 100 height 12
click at [794, 237] on link "Print Invoice" at bounding box center [810, 239] width 74 height 12
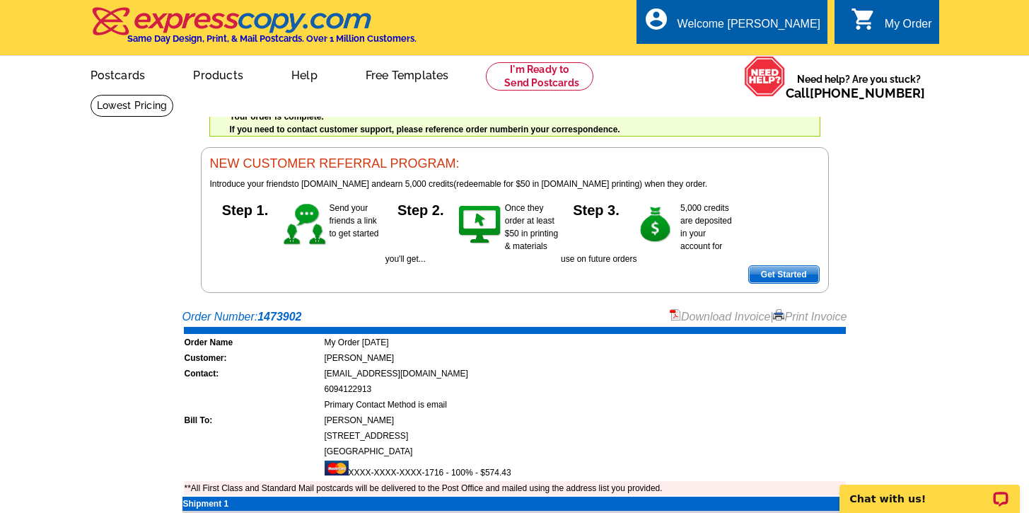
click at [204, 33] on img at bounding box center [233, 21] width 284 height 30
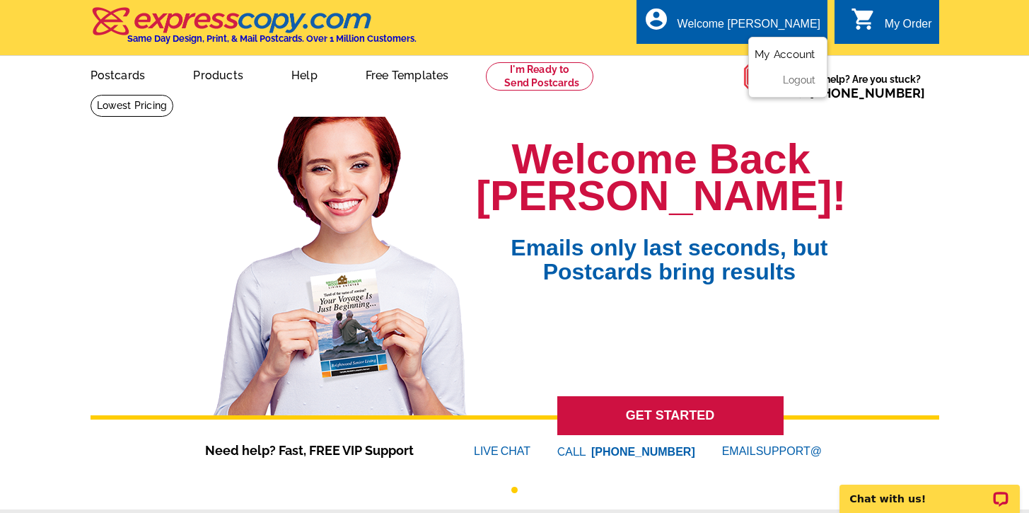
click at [788, 54] on link "My Account" at bounding box center [785, 54] width 61 height 13
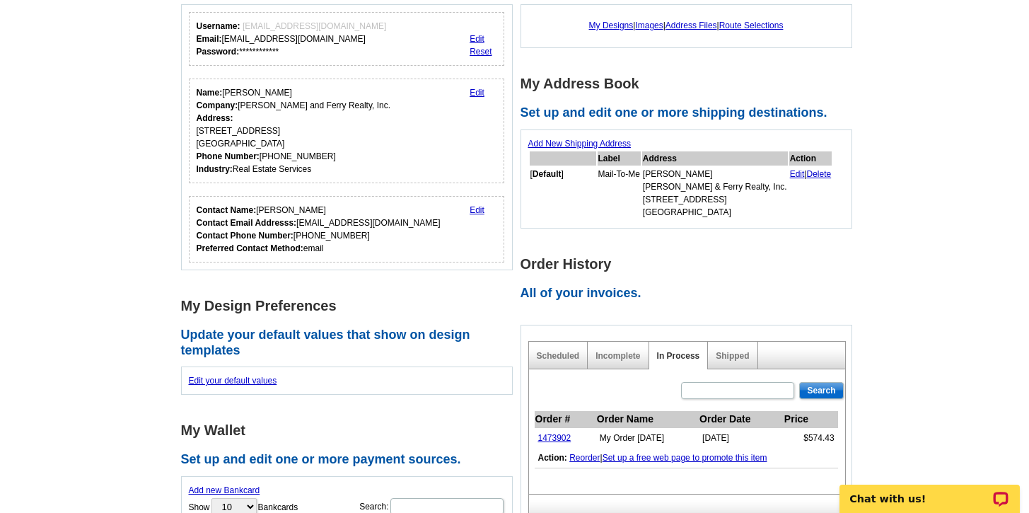
scroll to position [280, 0]
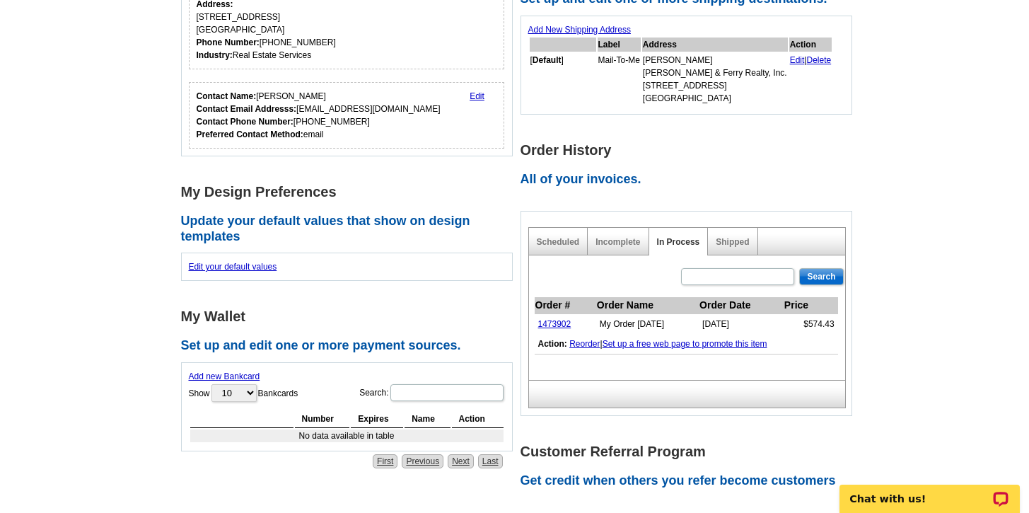
click at [719, 249] on div "Shipped" at bounding box center [733, 242] width 50 height 28
click at [733, 242] on link "Shipped" at bounding box center [732, 242] width 33 height 10
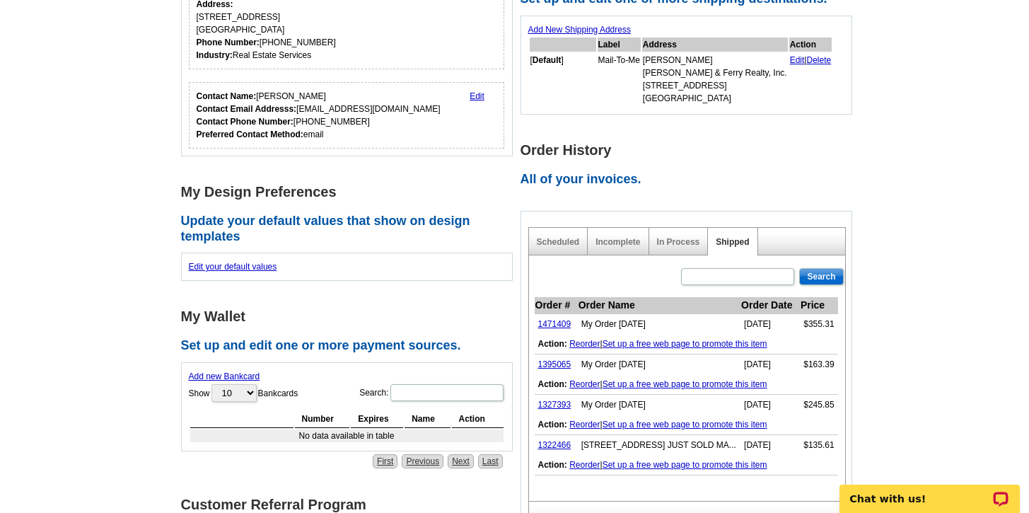
click at [695, 250] on div "In Process" at bounding box center [678, 242] width 59 height 28
click at [680, 245] on link "In Process" at bounding box center [678, 242] width 43 height 10
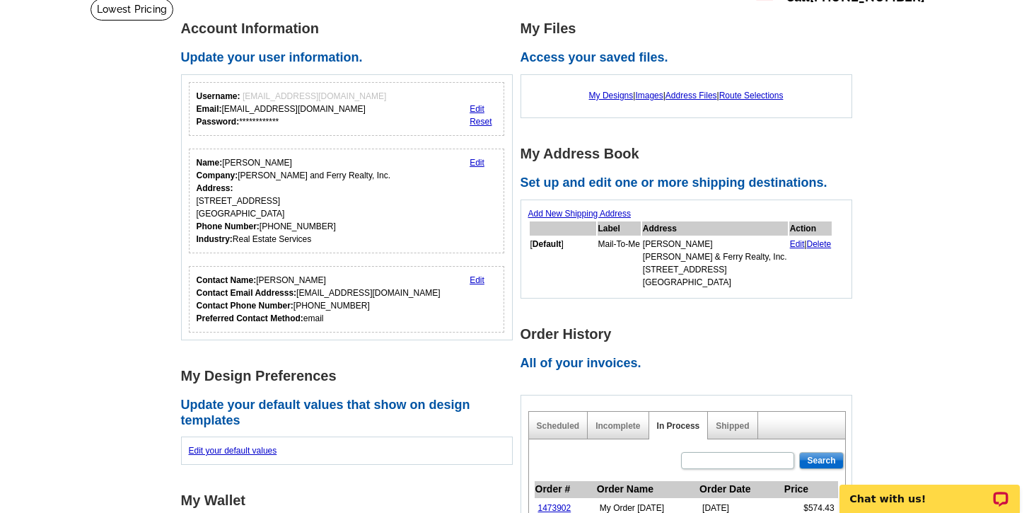
scroll to position [0, 0]
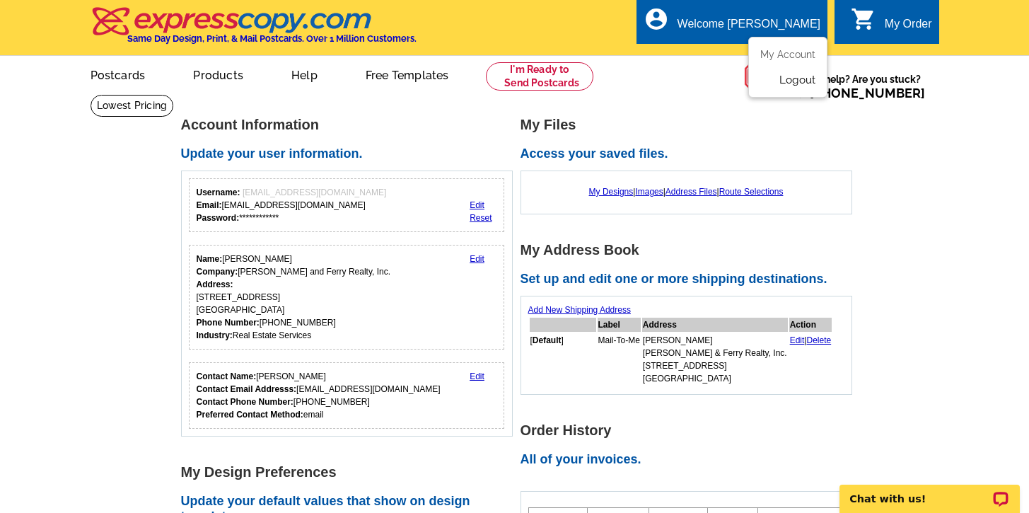
click at [787, 81] on link "Logout" at bounding box center [797, 80] width 36 height 13
